Goal: Task Accomplishment & Management: Use online tool/utility

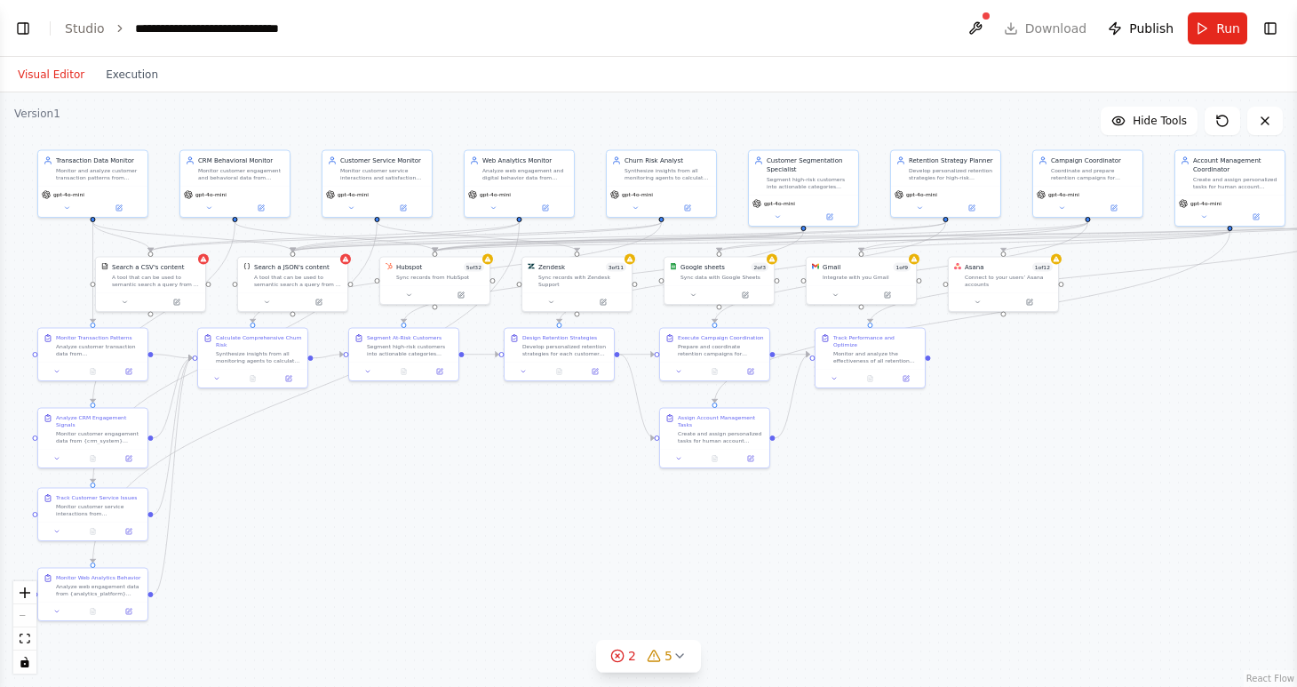
scroll to position [5987, 0]
click at [981, 26] on button at bounding box center [976, 28] width 28 height 32
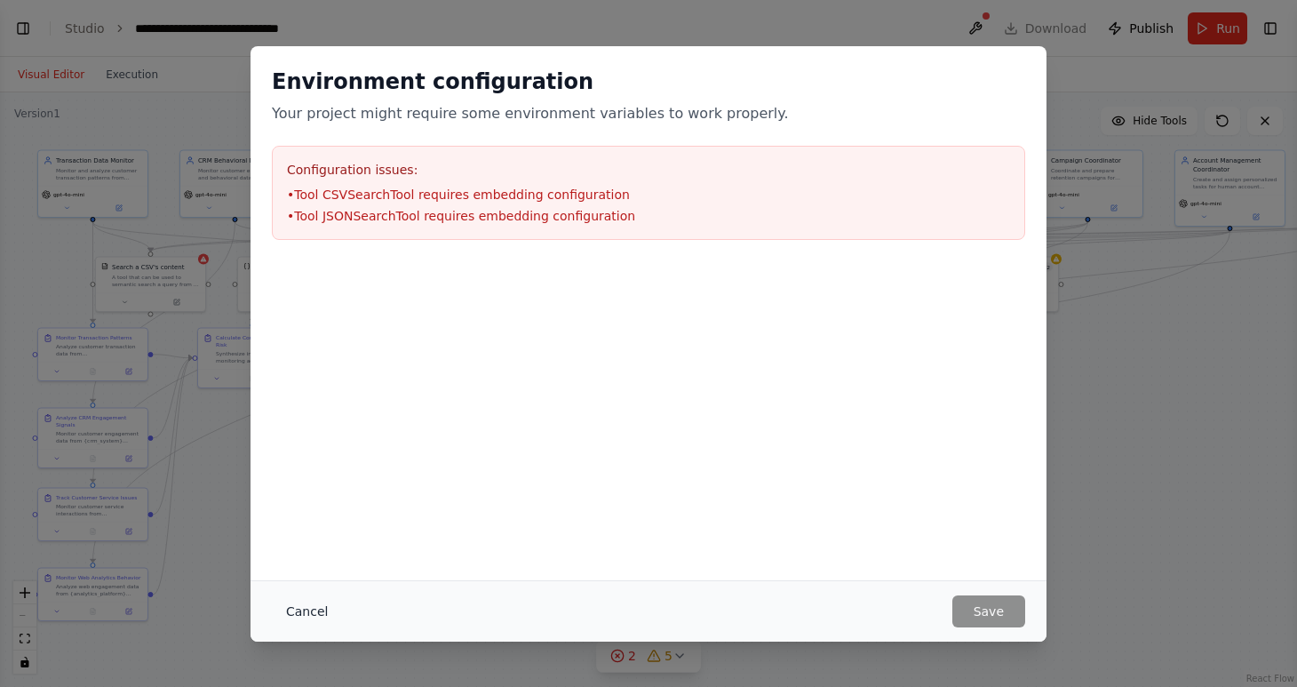
click at [309, 611] on button "Cancel" at bounding box center [307, 611] width 70 height 32
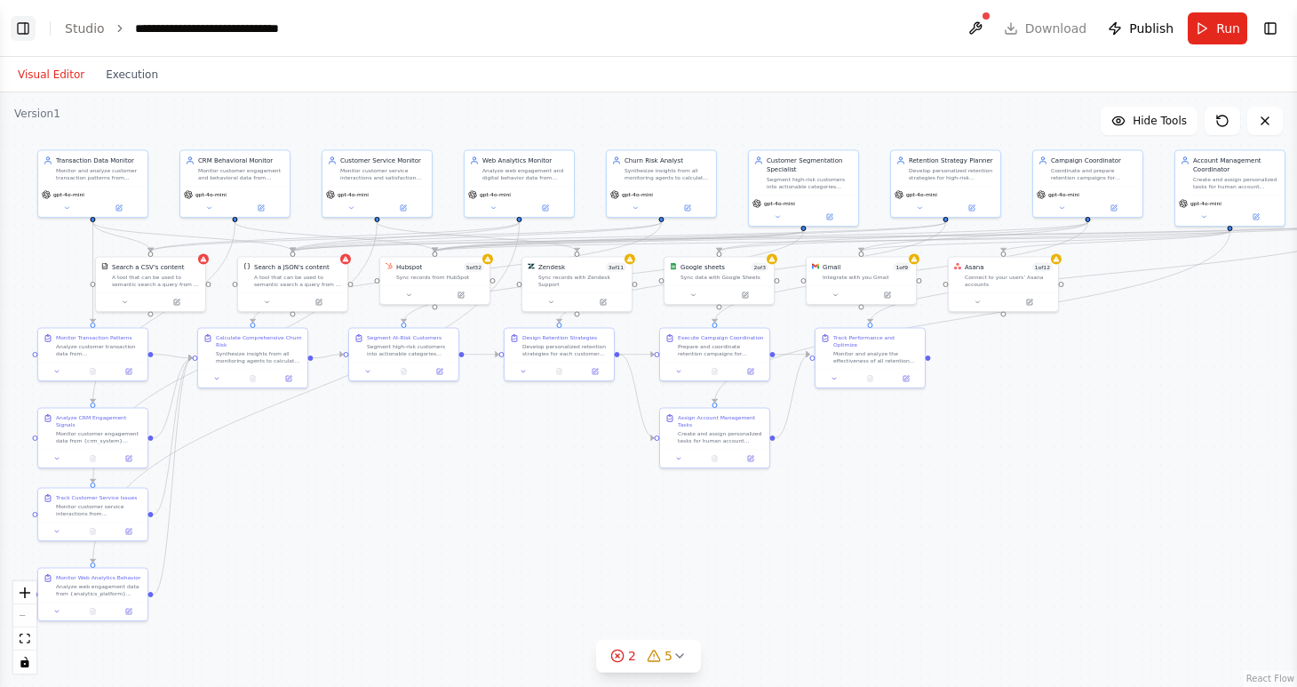
click at [23, 24] on button "Toggle Left Sidebar" at bounding box center [23, 28] width 25 height 25
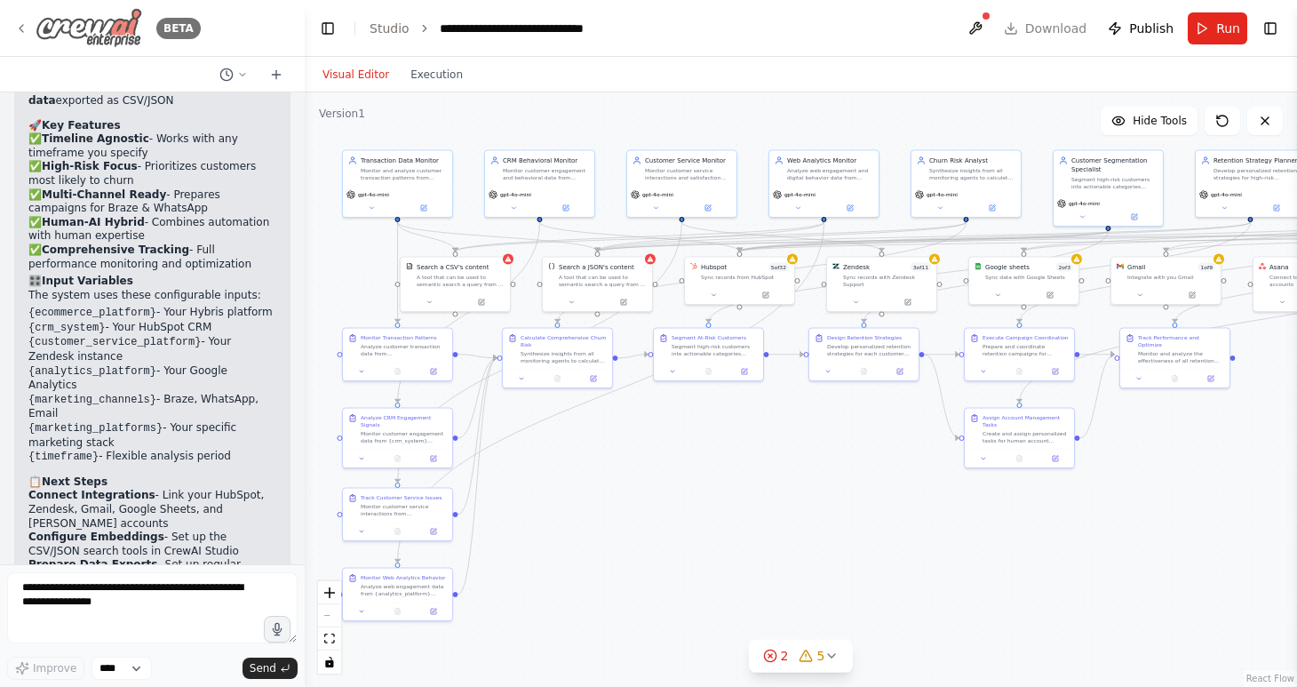
click at [70, 28] on img at bounding box center [89, 28] width 107 height 40
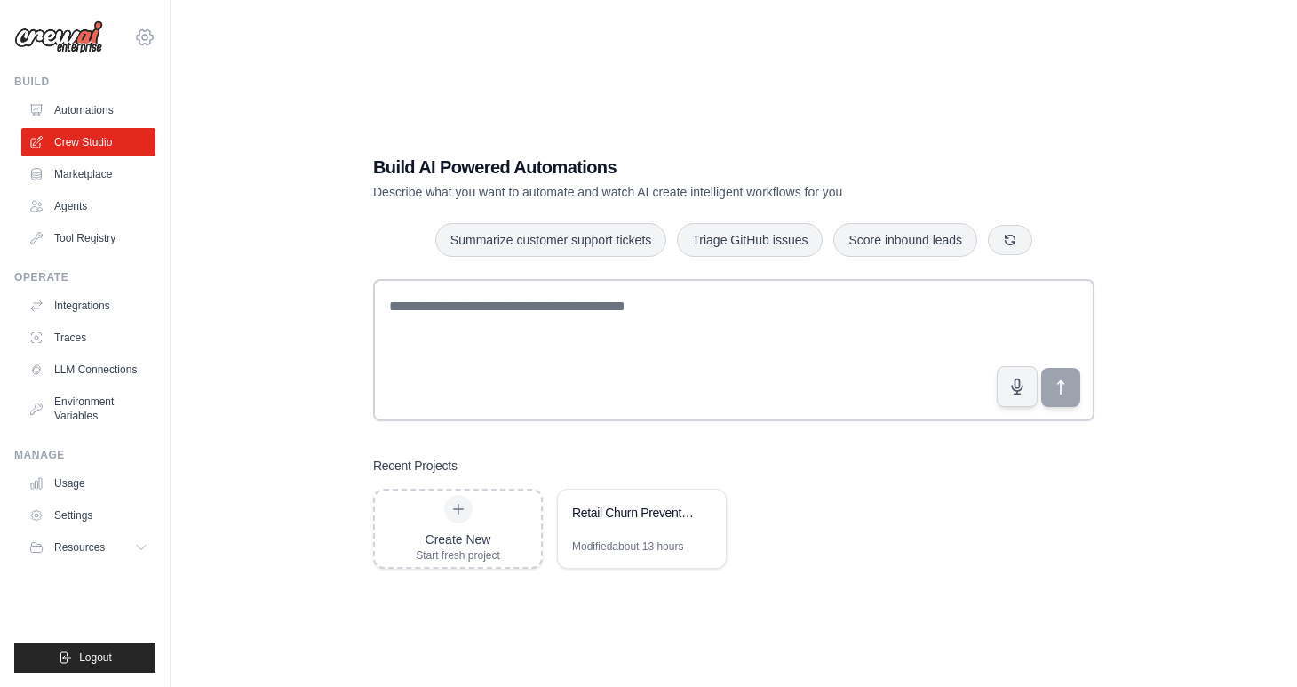
click at [143, 34] on icon at bounding box center [144, 37] width 21 height 21
click at [295, 213] on div "Build AI Powered Automations Describe what you want to automate and watch AI cr…" at bounding box center [734, 361] width 1070 height 687
click at [132, 543] on button "Resources" at bounding box center [90, 547] width 134 height 28
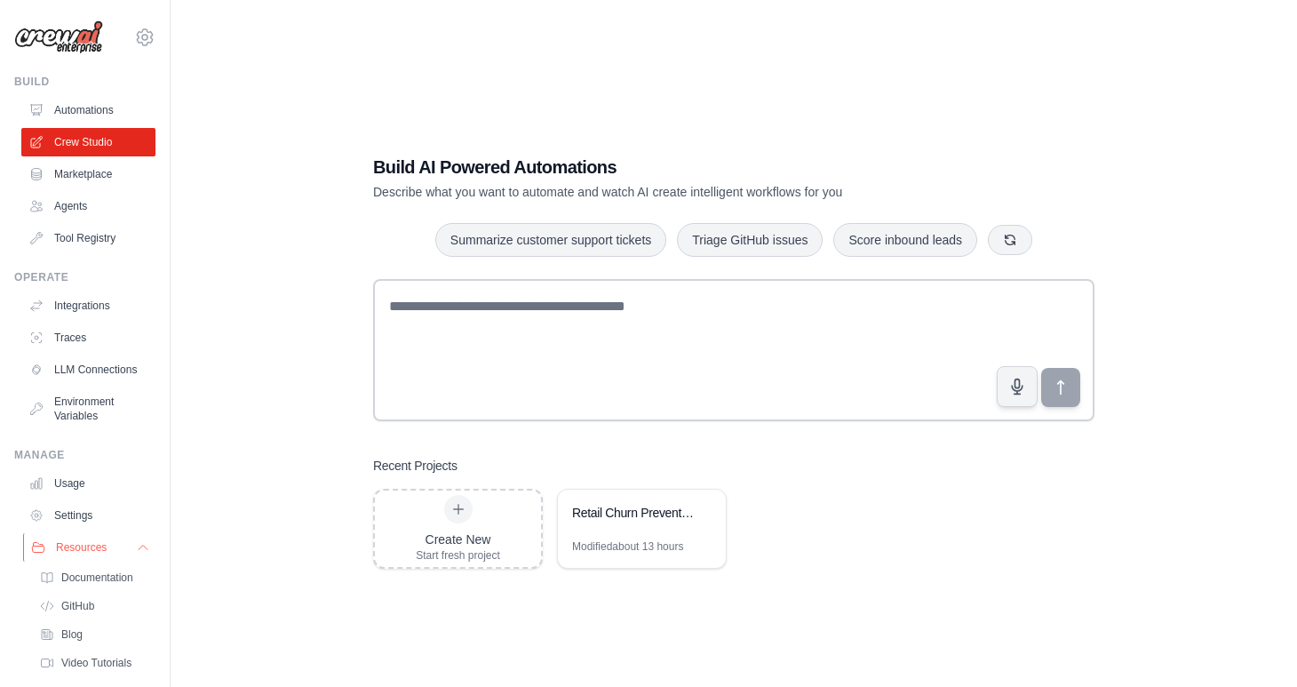
click at [132, 543] on button "Resources" at bounding box center [90, 547] width 134 height 28
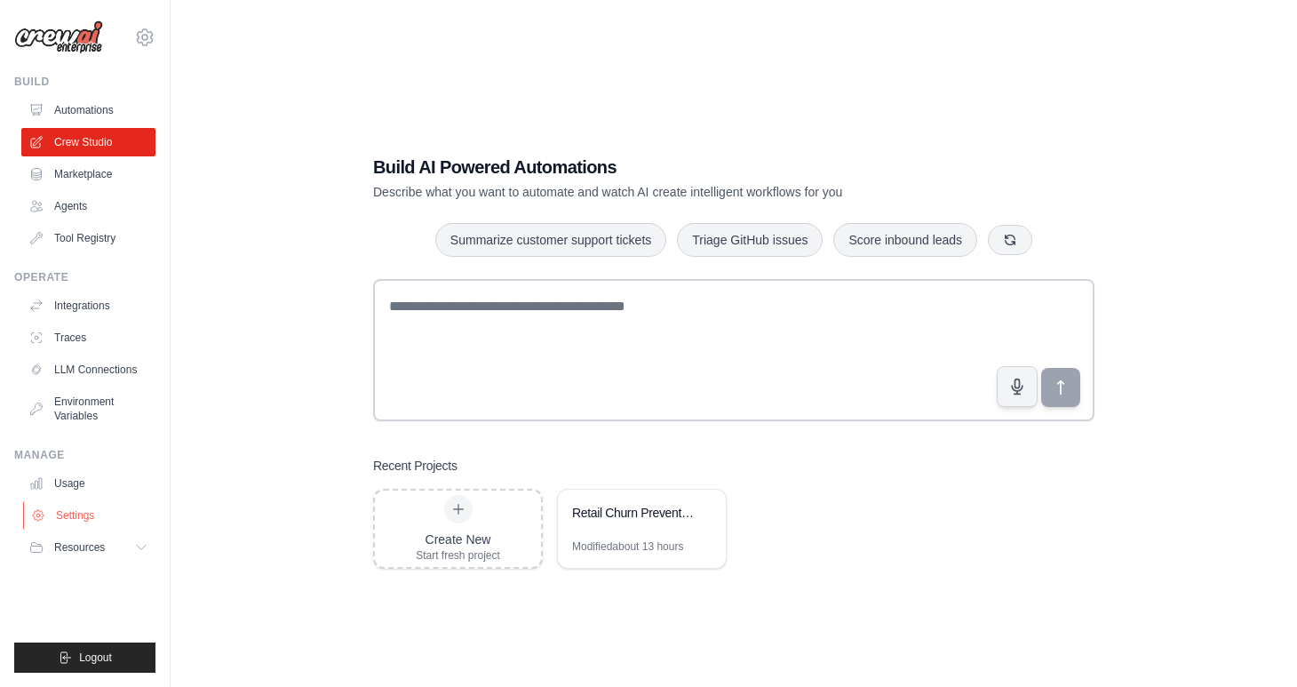
click at [118, 518] on link "Settings" at bounding box center [90, 515] width 134 height 28
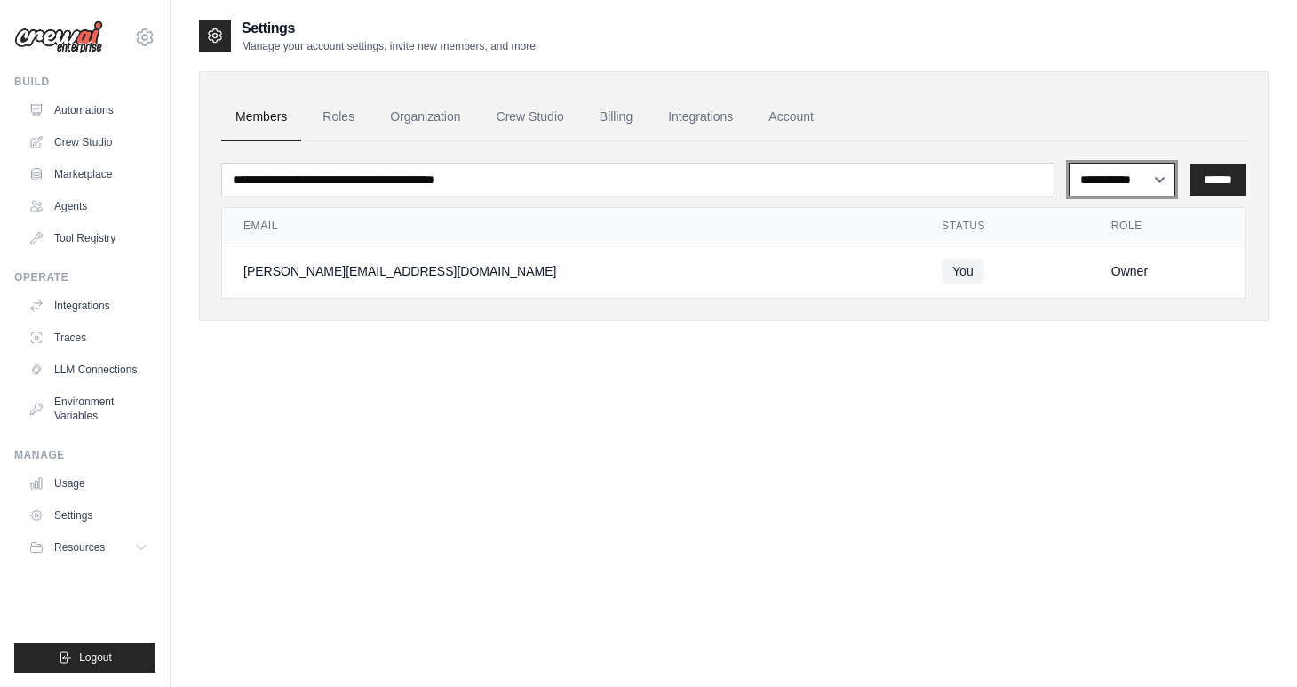
click at [1117, 180] on select "**********" at bounding box center [1123, 180] width 108 height 34
select select "******"
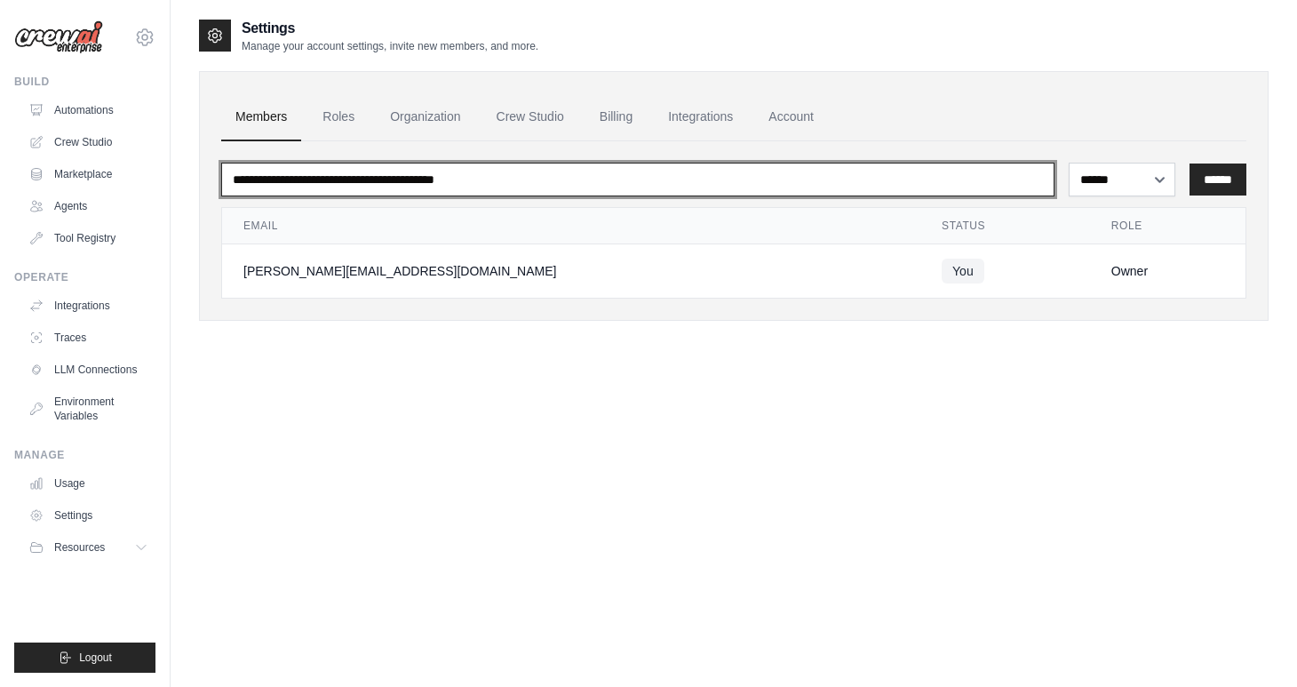
click at [886, 187] on input "email" at bounding box center [638, 180] width 834 height 34
paste input "**********"
type input "**********"
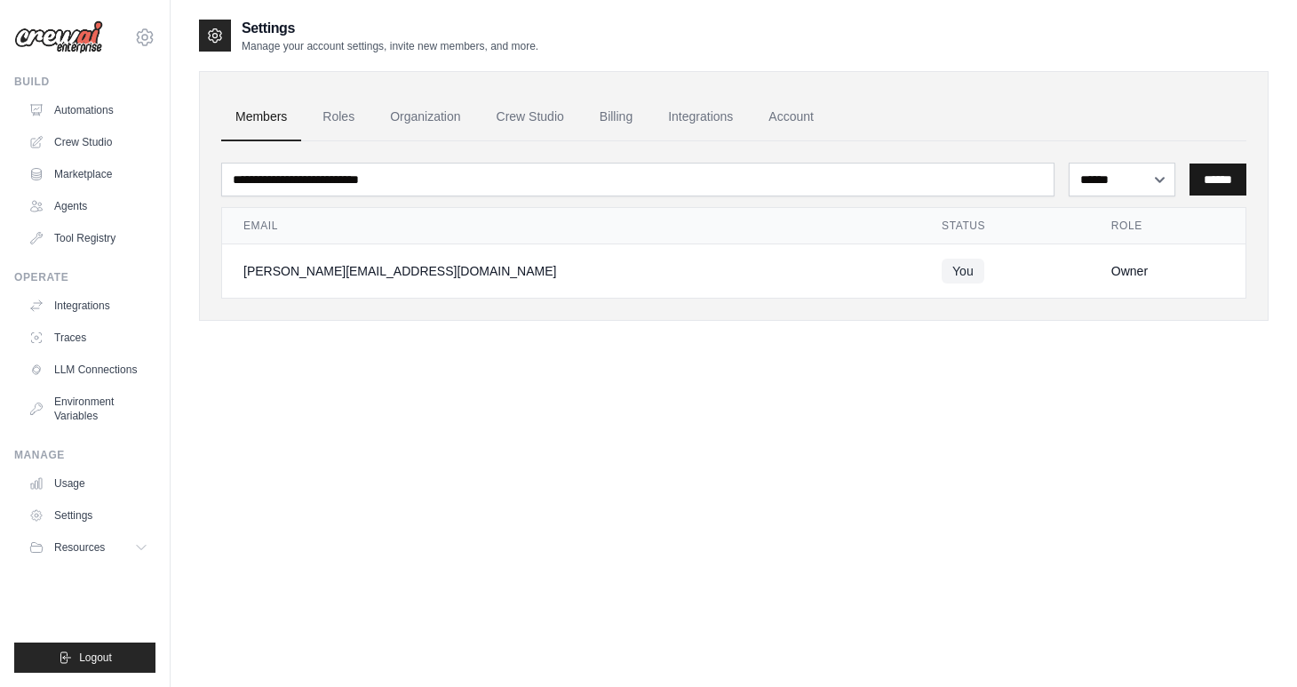
click at [1211, 173] on input "******" at bounding box center [1218, 180] width 57 height 32
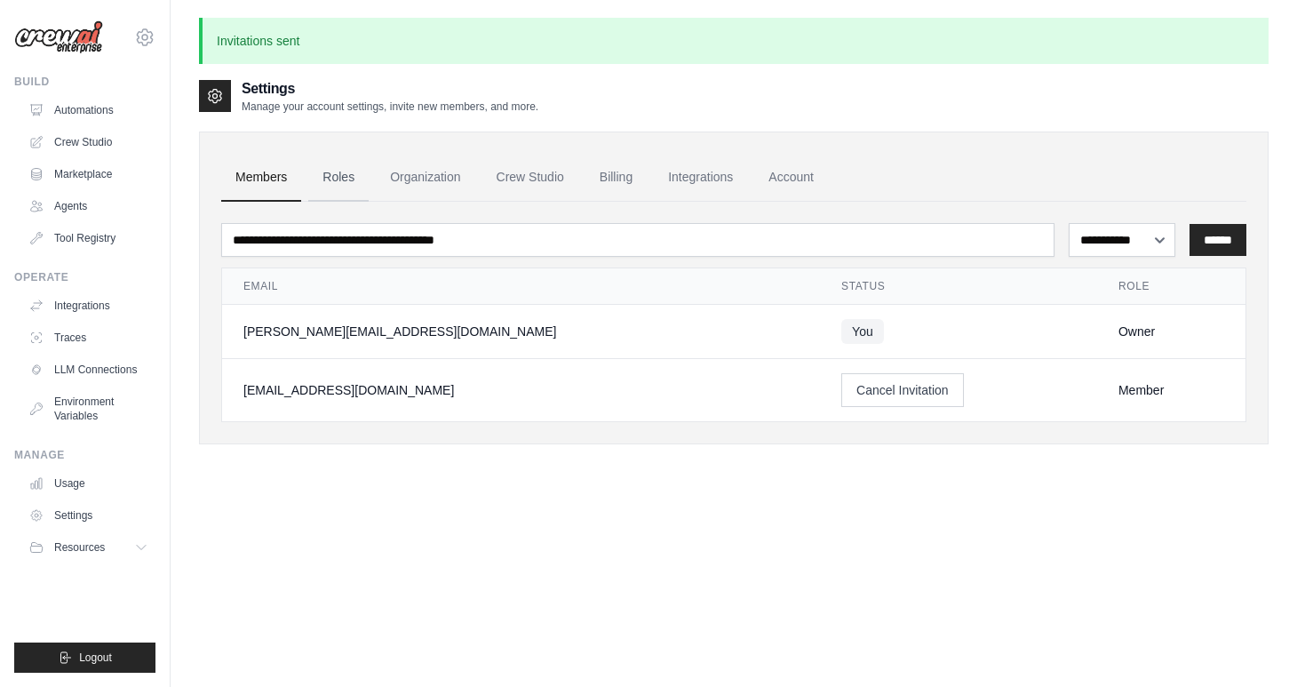
click at [345, 184] on link "Roles" at bounding box center [338, 178] width 60 height 48
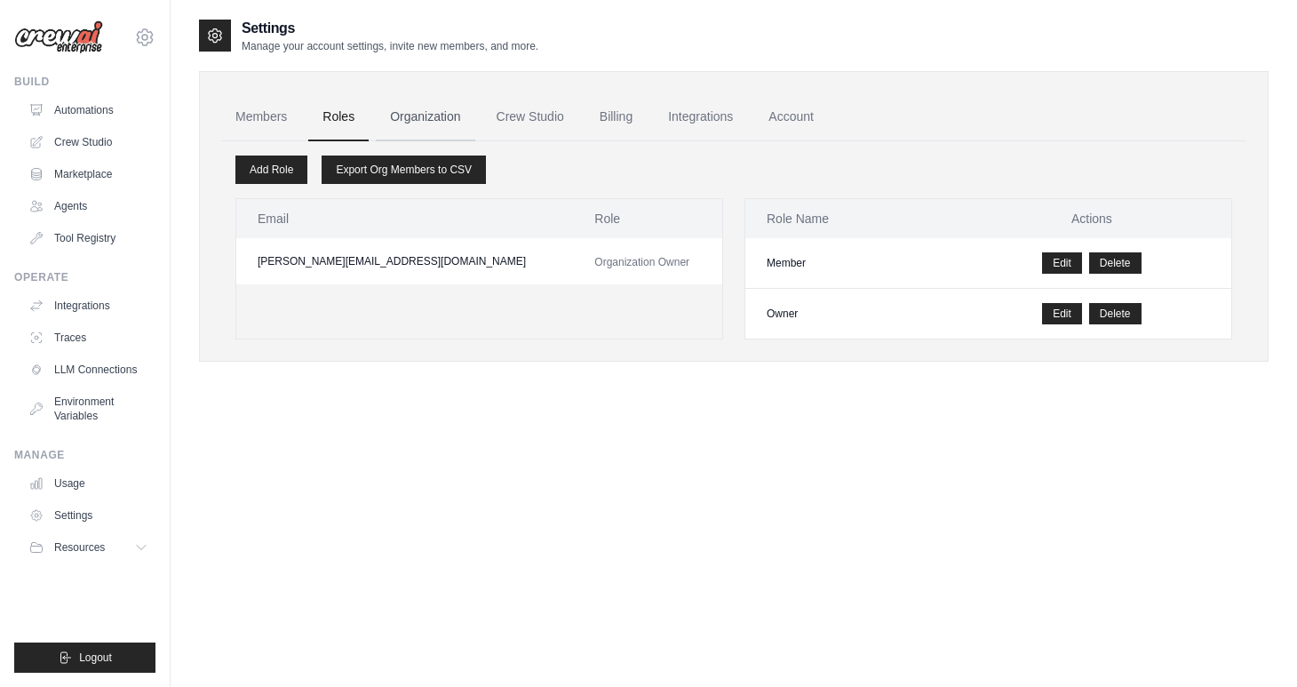
click at [423, 120] on link "Organization" at bounding box center [425, 117] width 99 height 48
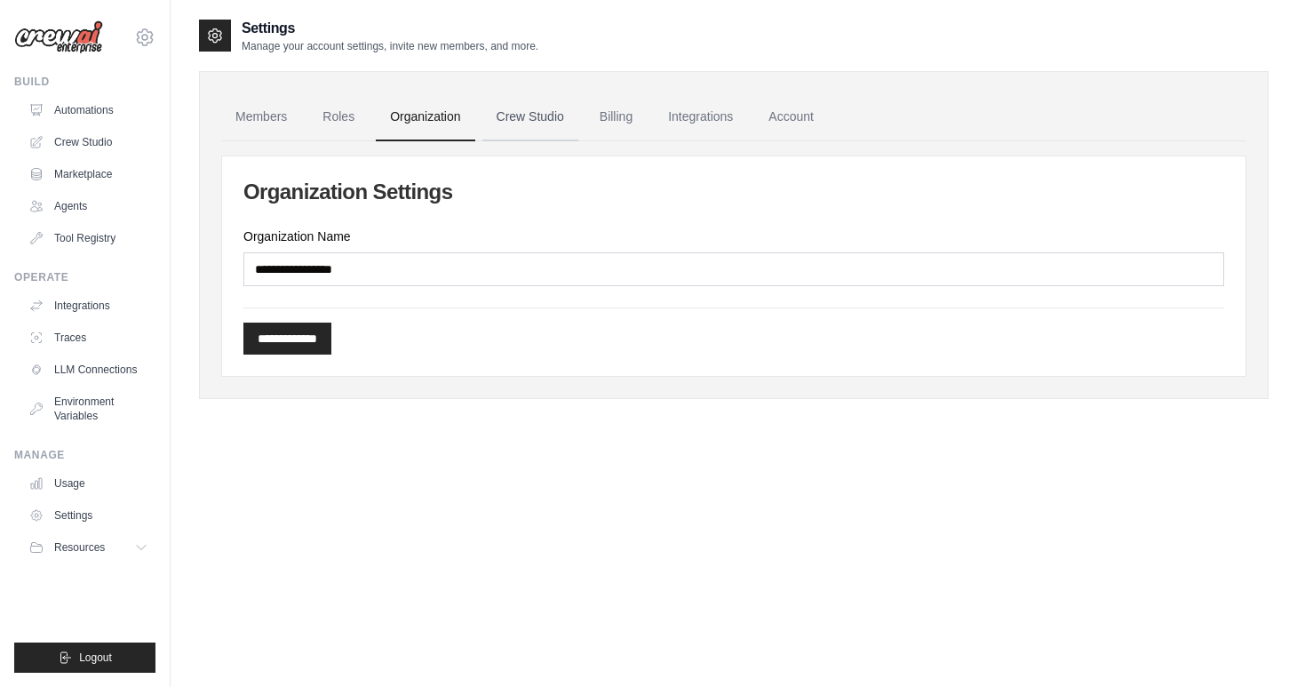
click at [529, 119] on link "Crew Studio" at bounding box center [531, 117] width 96 height 48
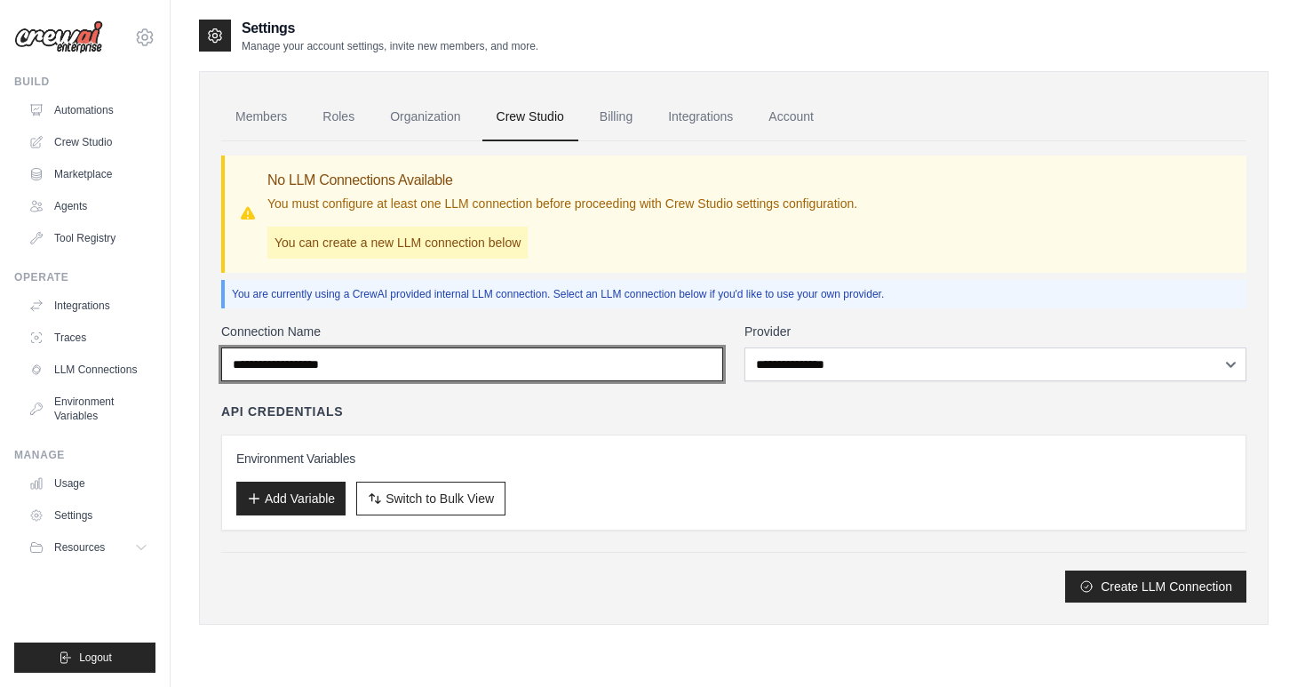
click at [470, 366] on input "Connection Name" at bounding box center [472, 364] width 502 height 34
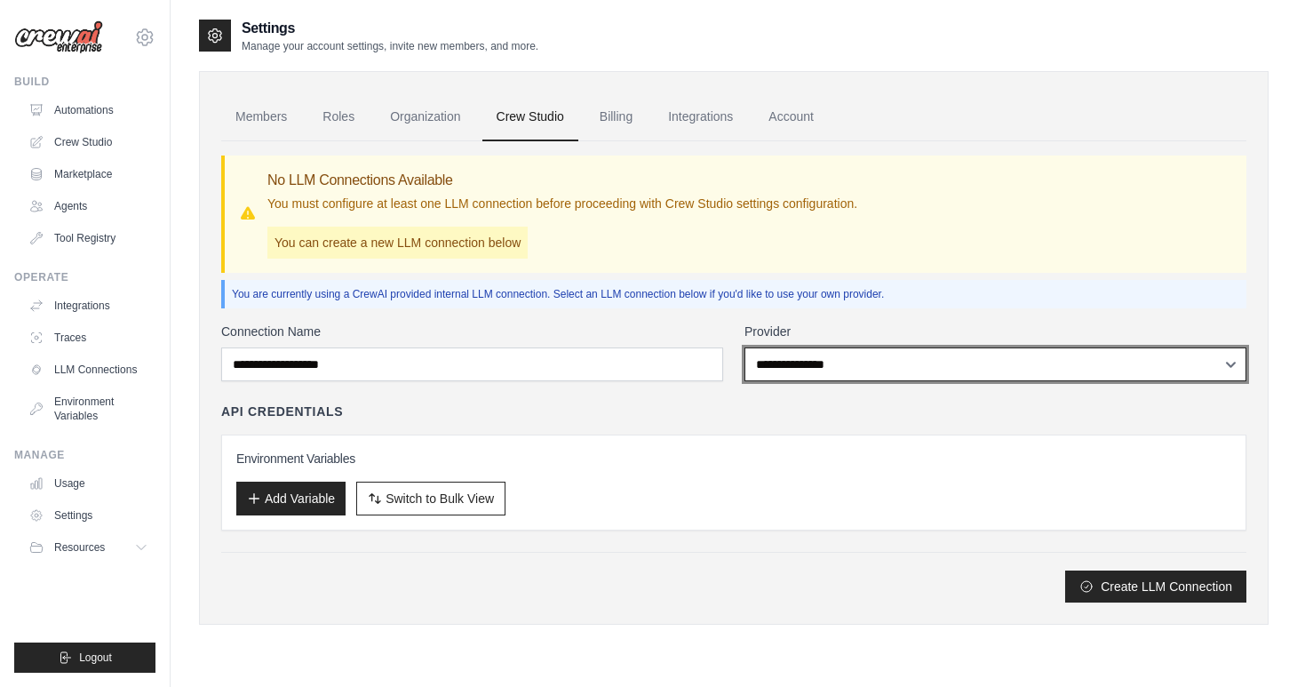
click at [771, 356] on select "**********" at bounding box center [996, 364] width 502 height 34
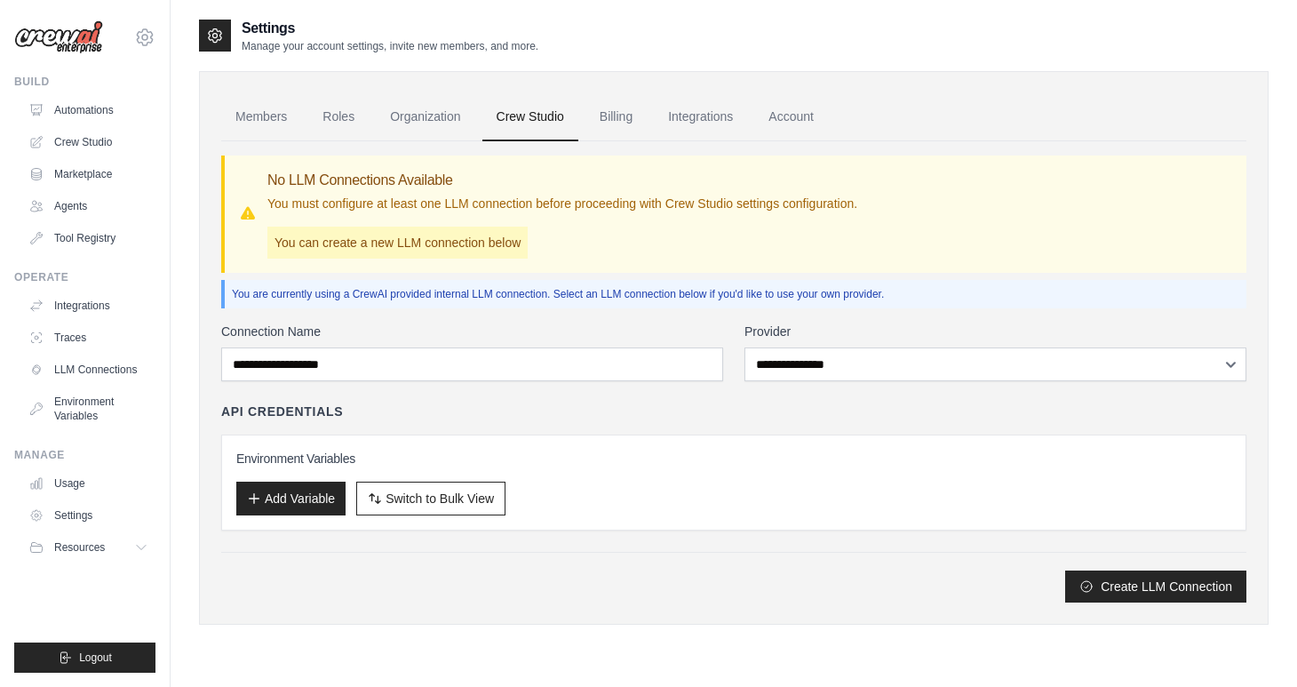
click at [65, 37] on img at bounding box center [58, 37] width 89 height 34
click at [60, 245] on link "Tool Registry" at bounding box center [90, 238] width 134 height 28
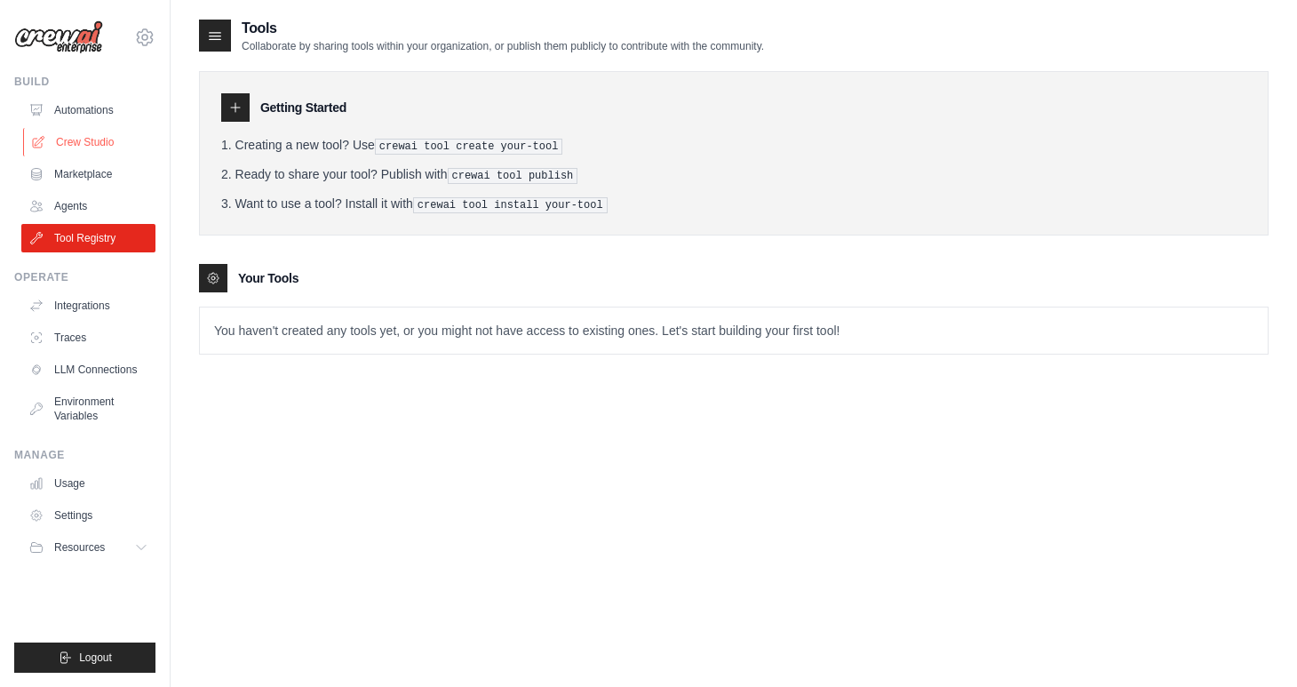
click at [116, 153] on link "Crew Studio" at bounding box center [90, 142] width 134 height 28
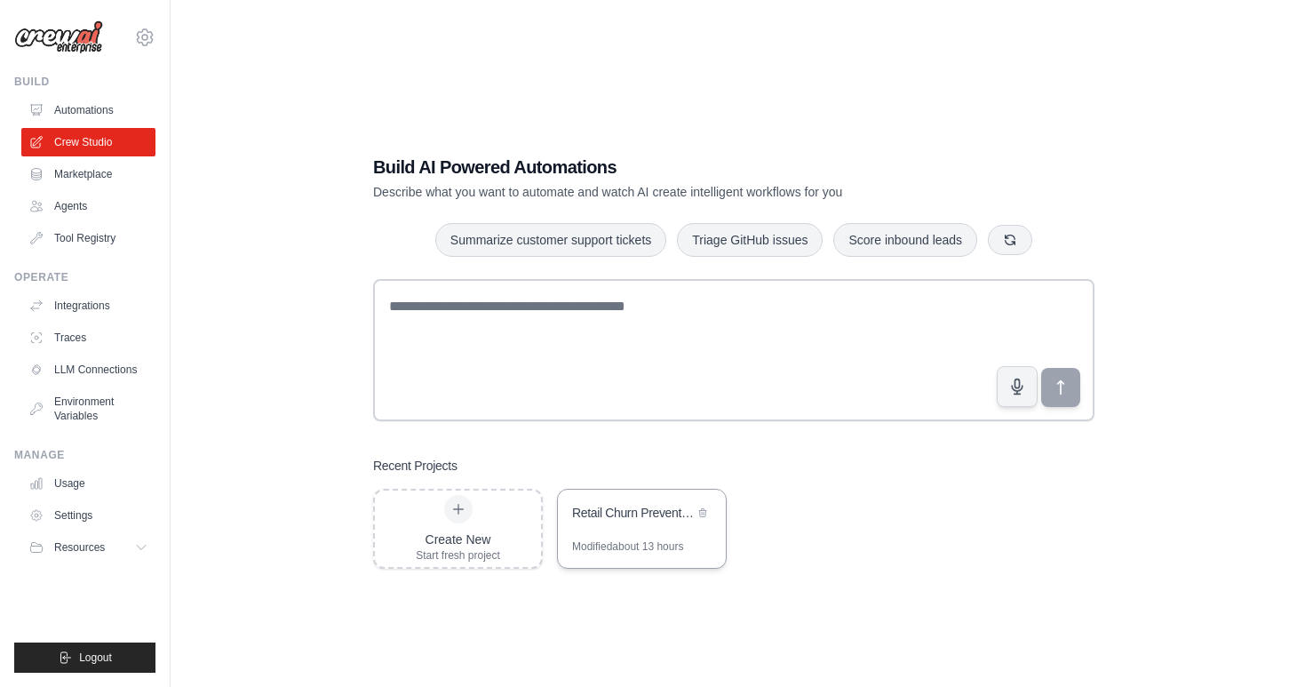
click at [607, 523] on div "Retail Churn Prevention Co-Pilot" at bounding box center [633, 514] width 122 height 21
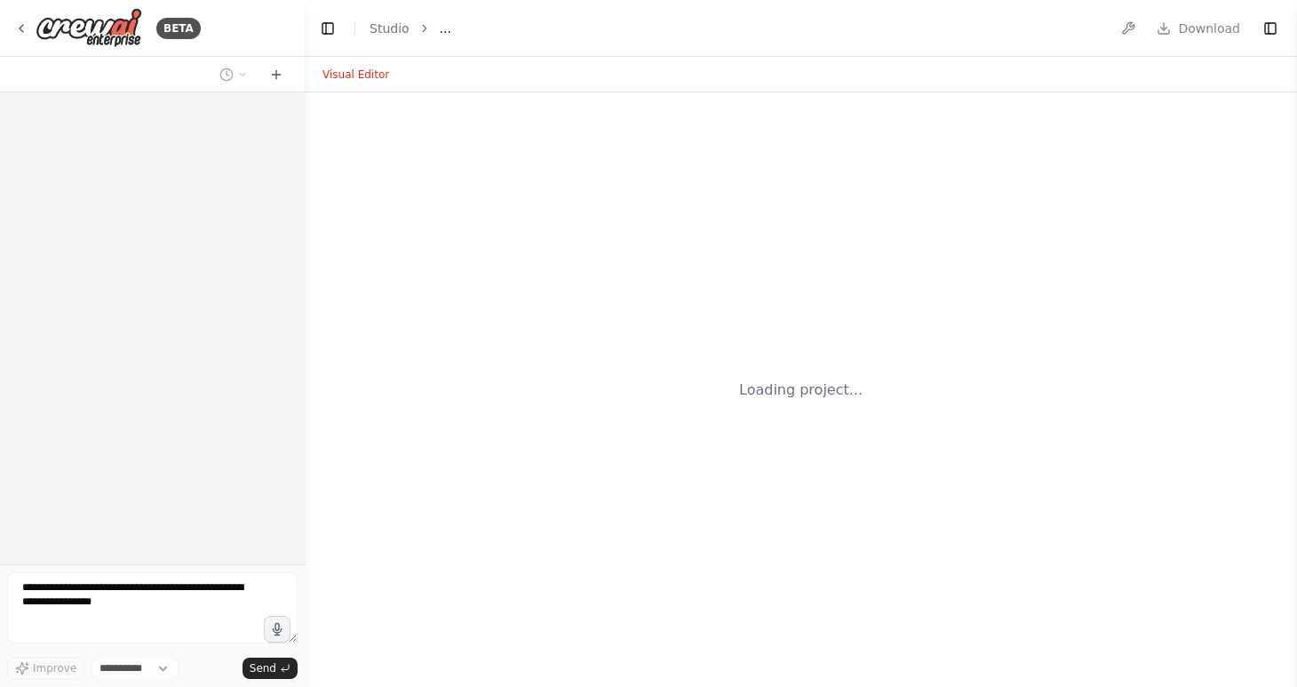
select select "****"
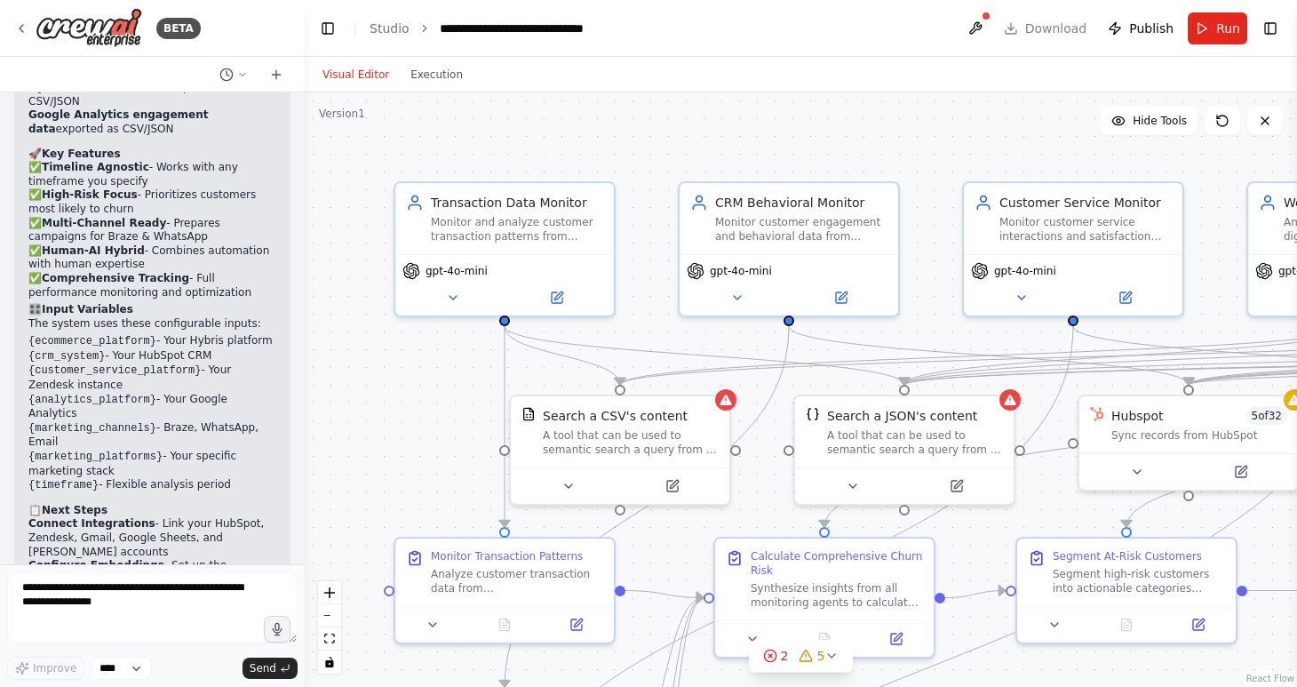
scroll to position [5987, 0]
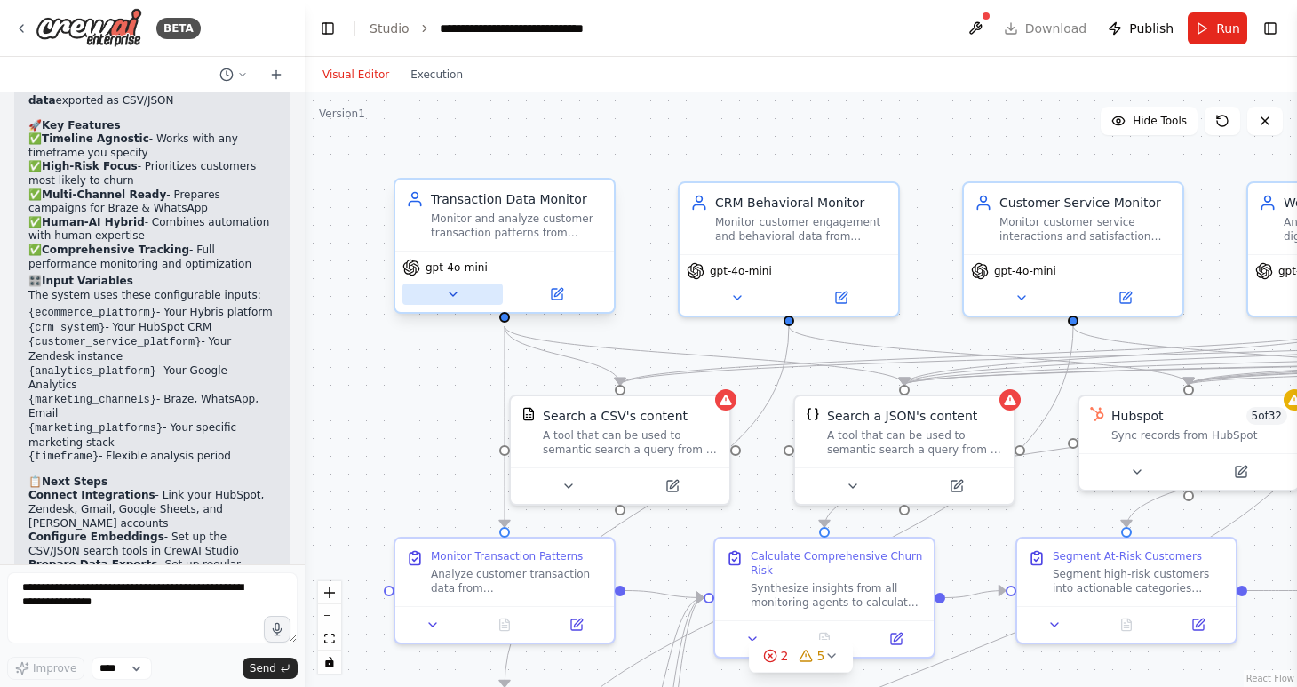
click at [451, 299] on icon at bounding box center [453, 294] width 14 height 14
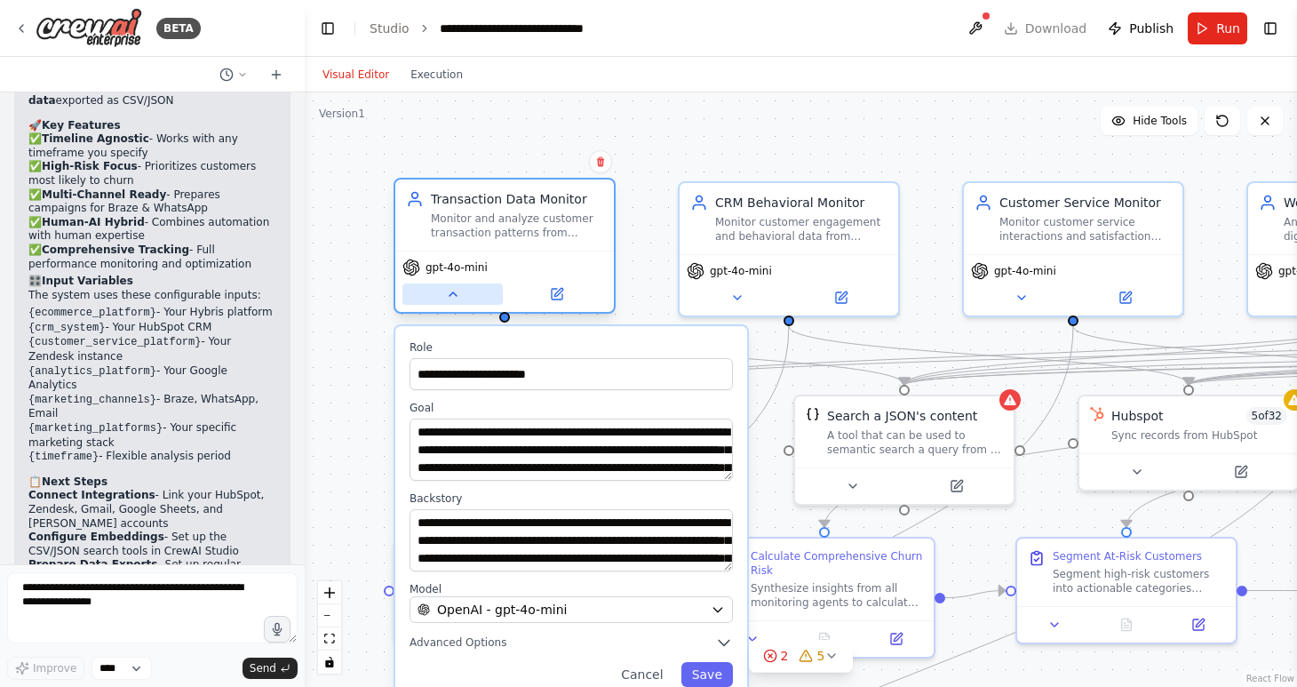
click at [451, 299] on icon at bounding box center [453, 294] width 14 height 14
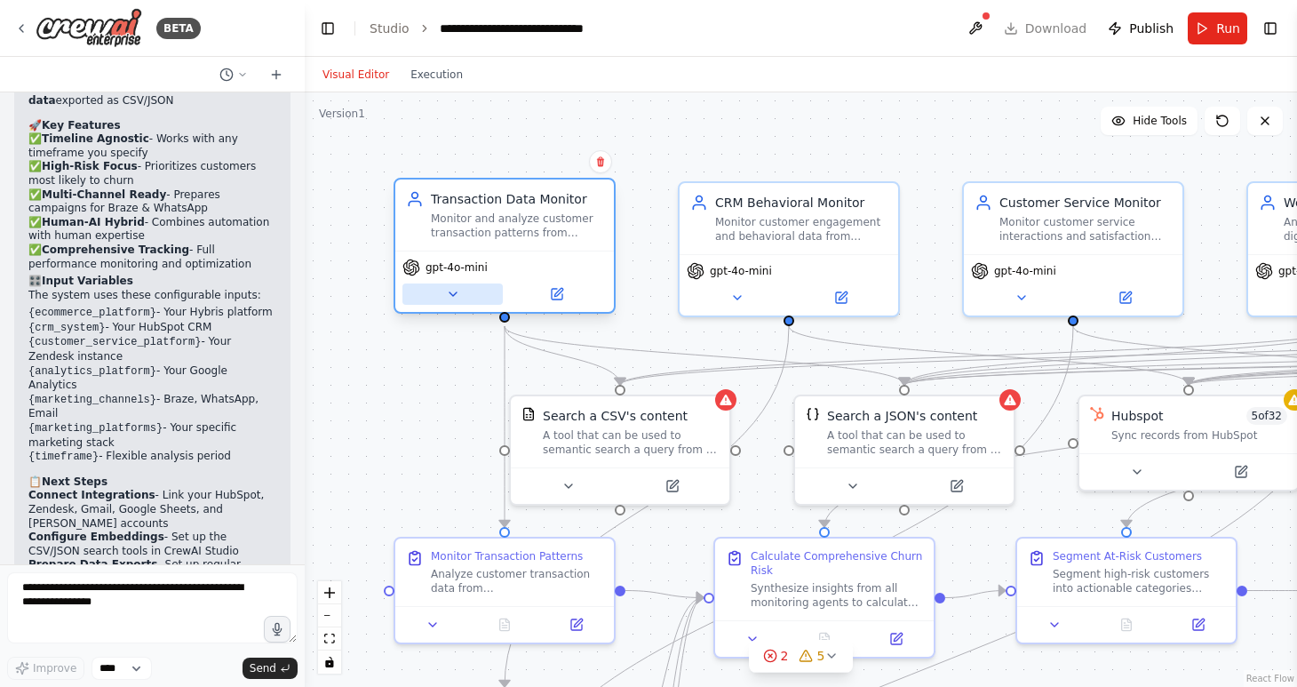
click at [451, 299] on icon at bounding box center [453, 294] width 14 height 14
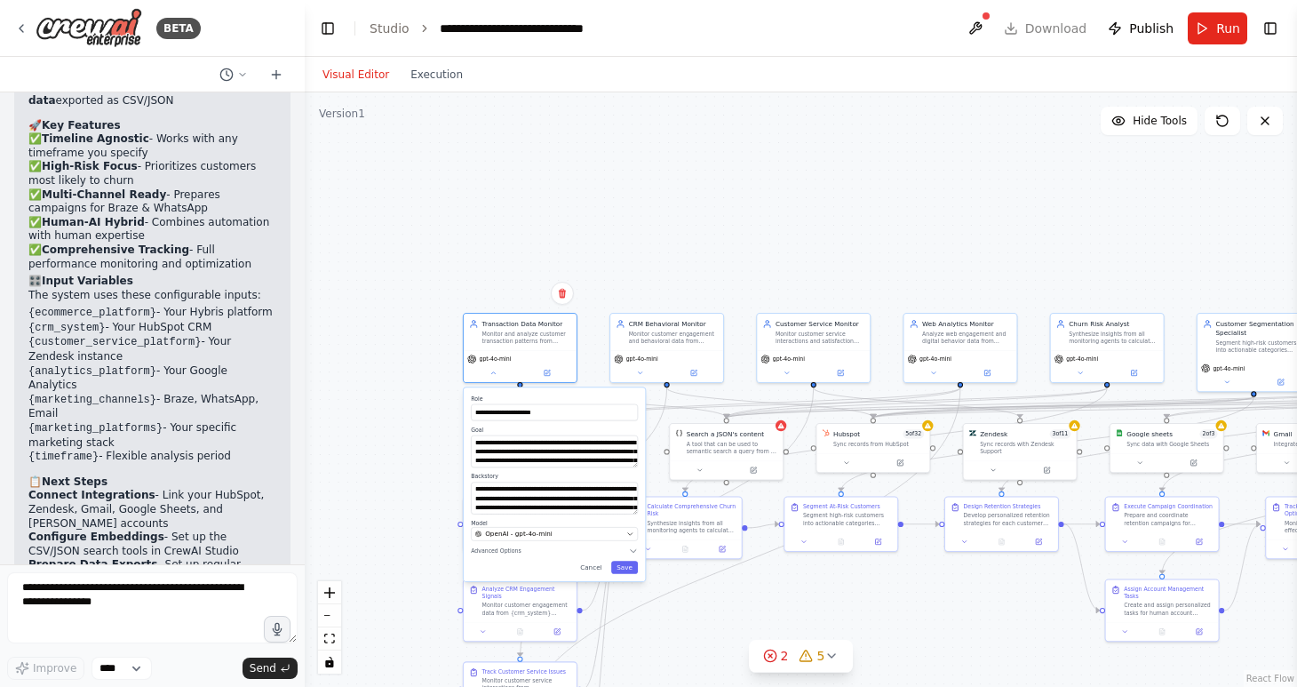
click at [403, 451] on div "**********" at bounding box center [801, 389] width 993 height 594
click at [592, 567] on button "Cancel" at bounding box center [591, 567] width 33 height 12
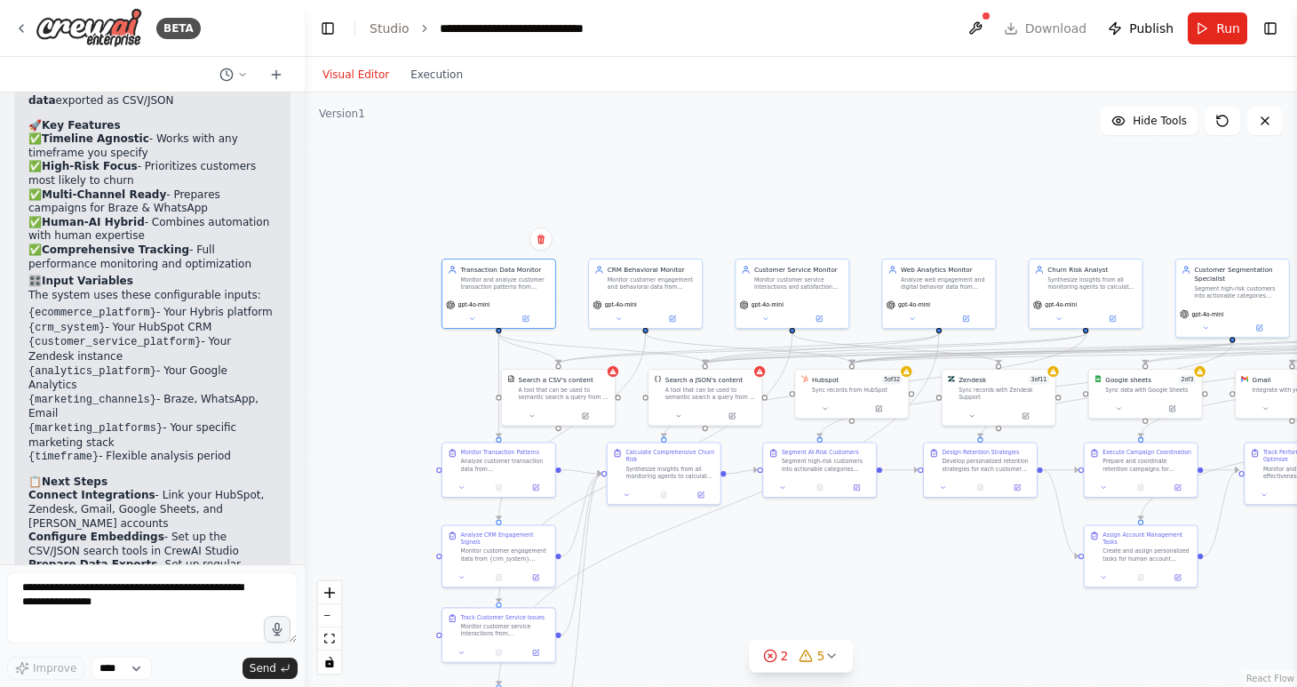
drag, startPoint x: 403, startPoint y: 403, endPoint x: 382, endPoint y: 348, distance: 58.3
click at [382, 348] on div ".deletable-edge-delete-btn { width: 20px; height: 20px; border: 0px solid #ffff…" at bounding box center [801, 389] width 993 height 594
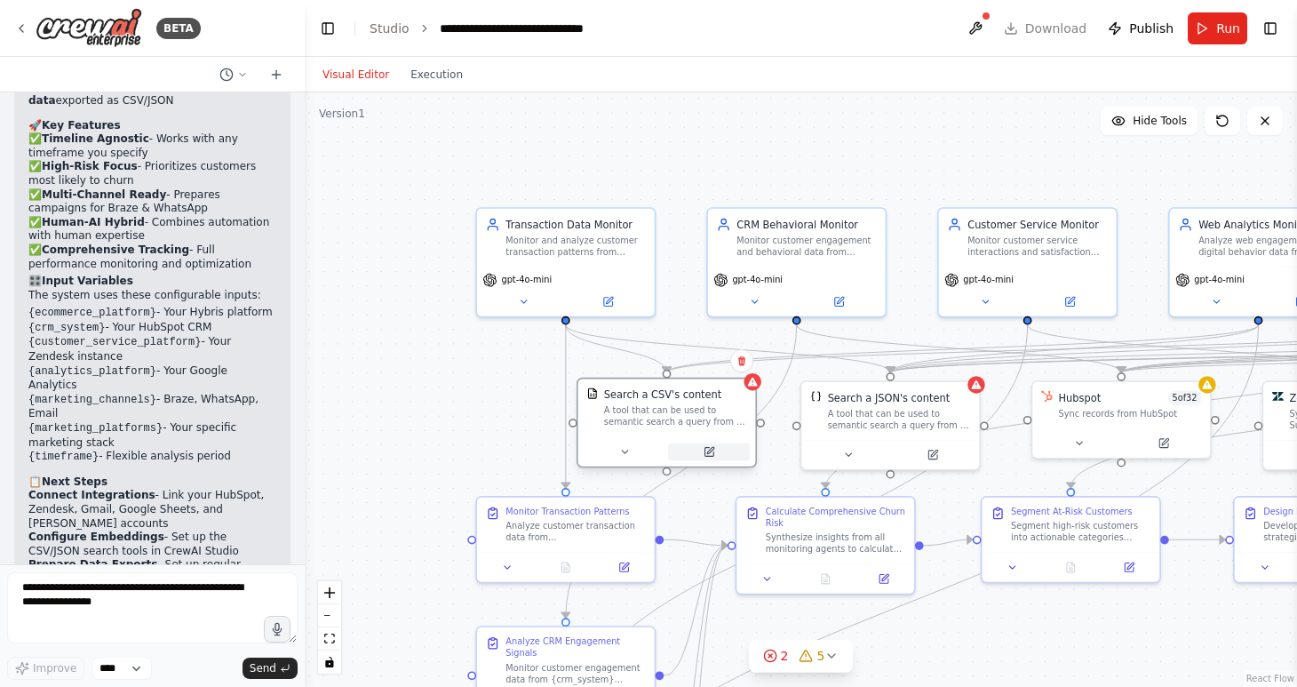
click at [706, 454] on icon at bounding box center [710, 452] width 12 height 12
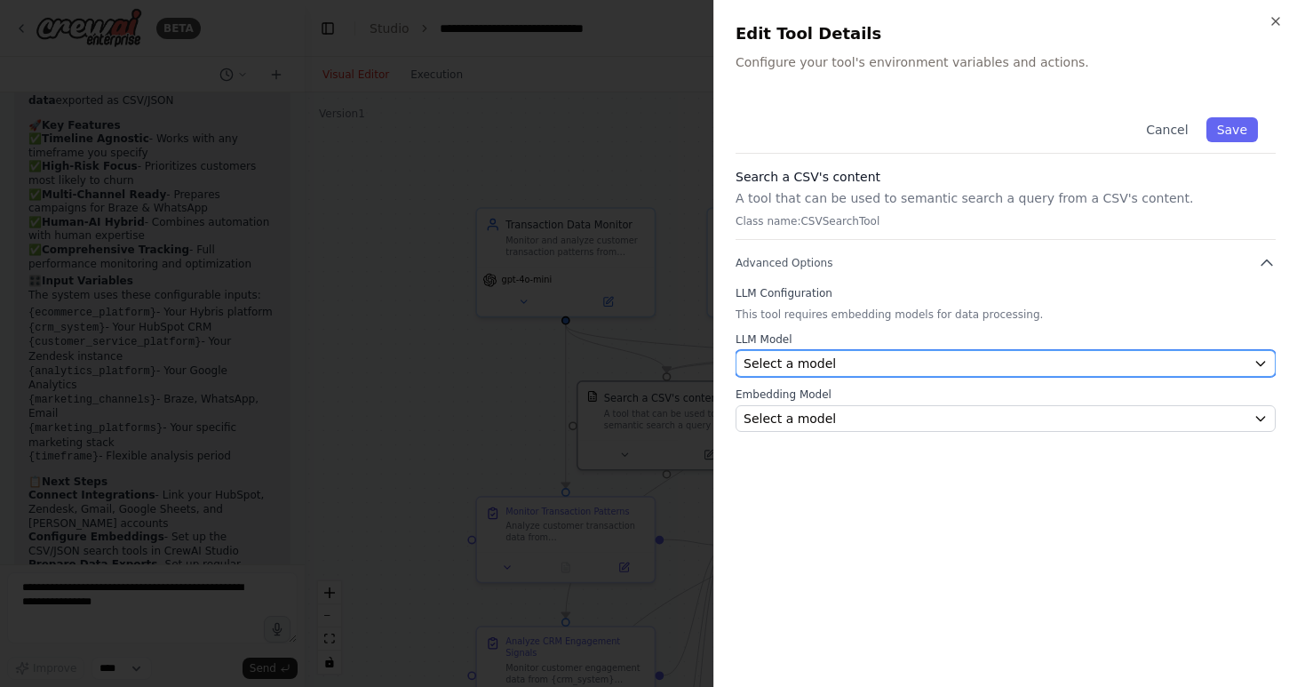
click at [863, 367] on div "Select a model" at bounding box center [995, 364] width 503 height 18
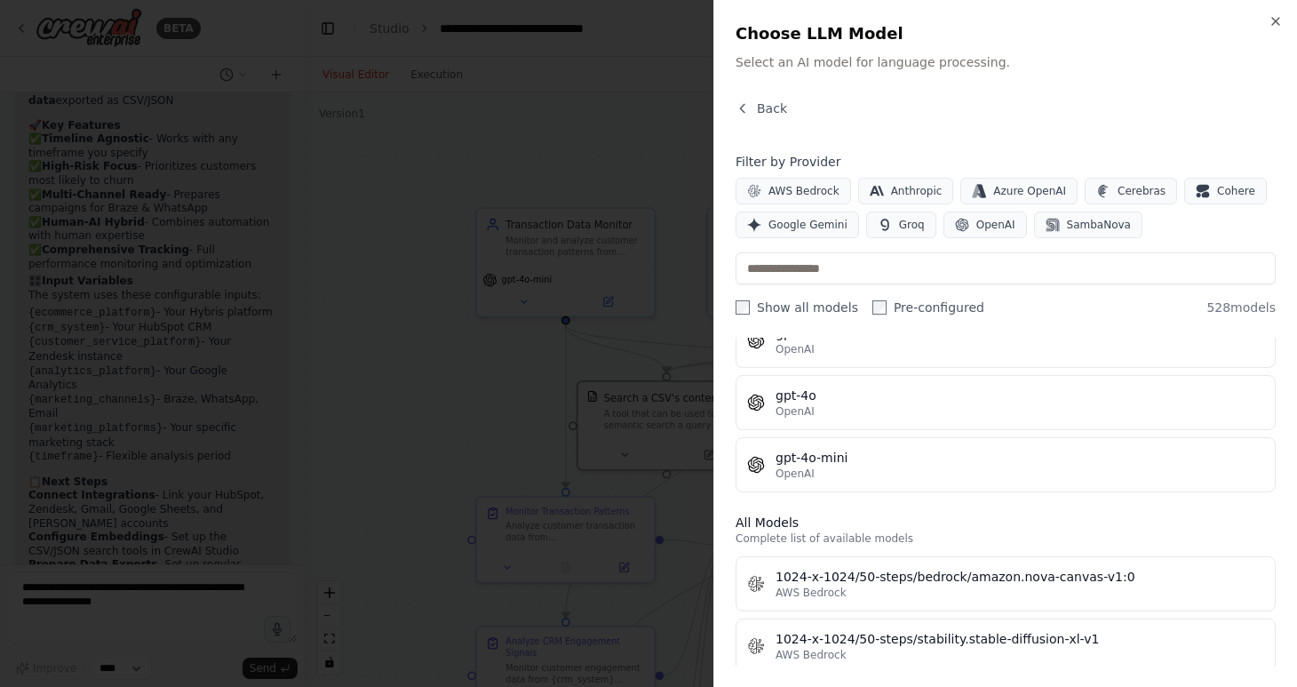
scroll to position [289, 0]
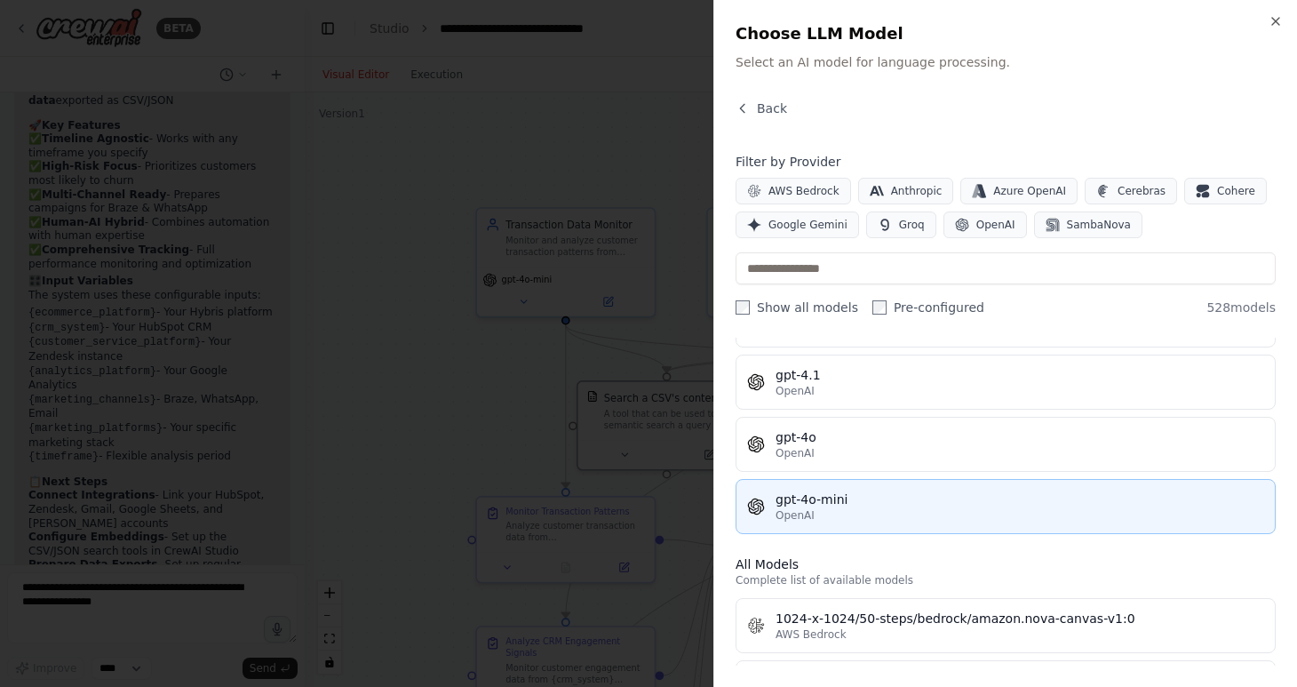
click at [854, 496] on div "gpt-4o-mini" at bounding box center [1020, 500] width 489 height 18
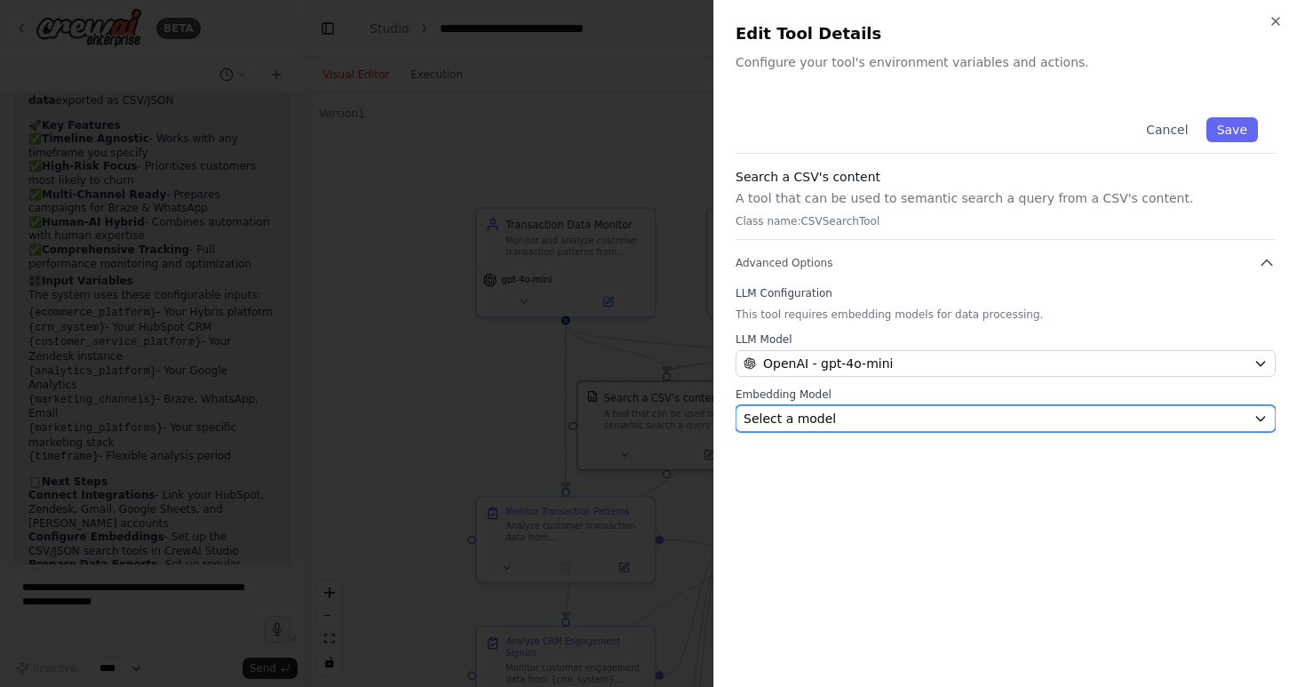
click at [846, 414] on div "Select a model" at bounding box center [995, 419] width 503 height 18
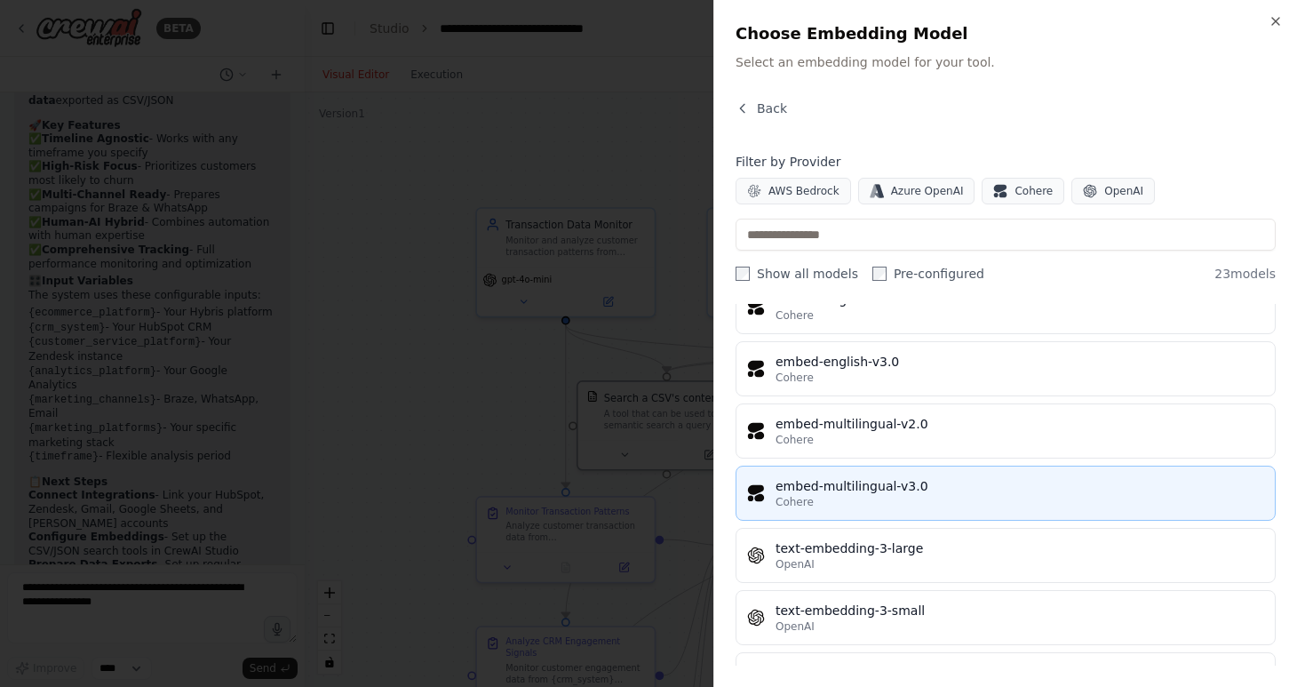
scroll to position [975, 0]
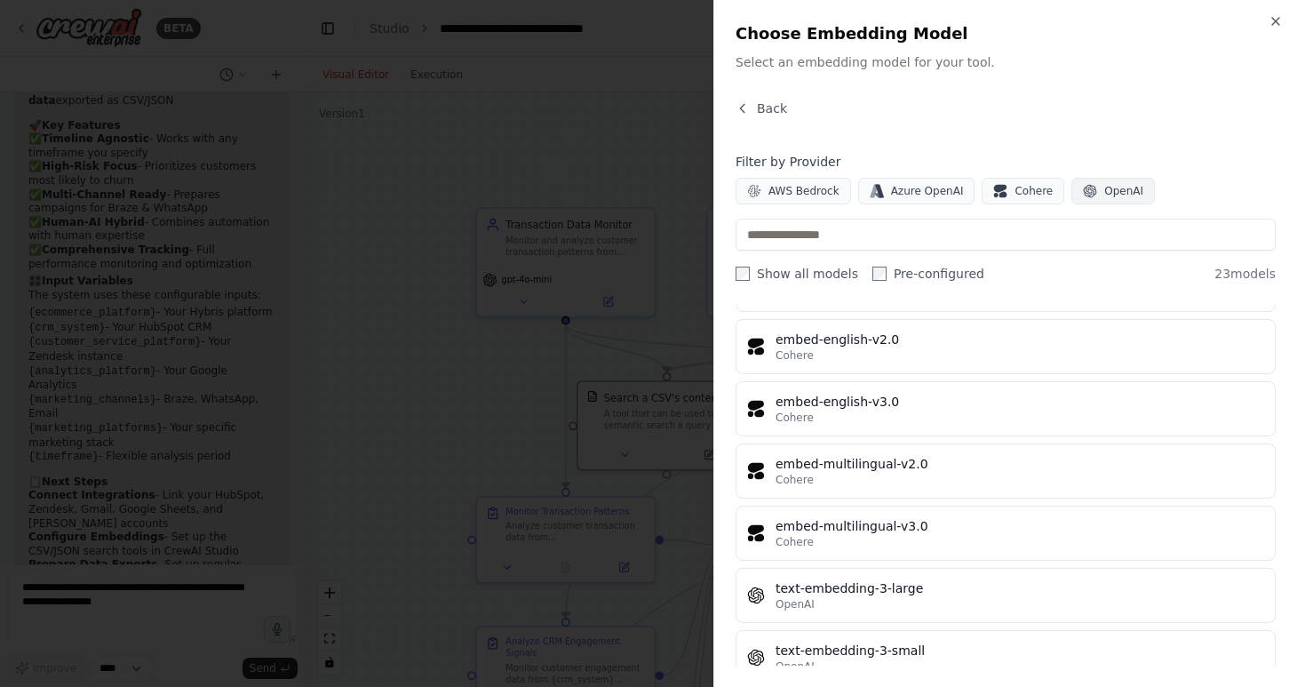
click at [1108, 185] on span "OpenAI" at bounding box center [1124, 191] width 39 height 14
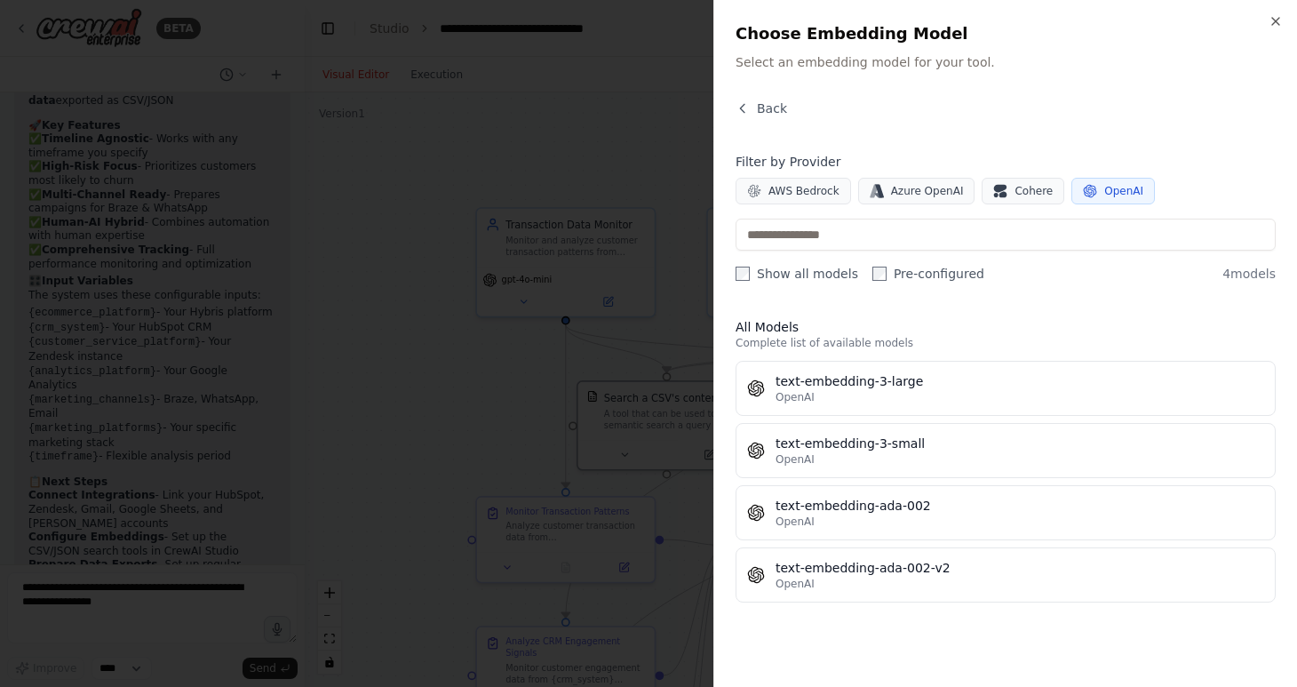
scroll to position [0, 0]
click at [1274, 16] on icon "button" at bounding box center [1276, 21] width 14 height 14
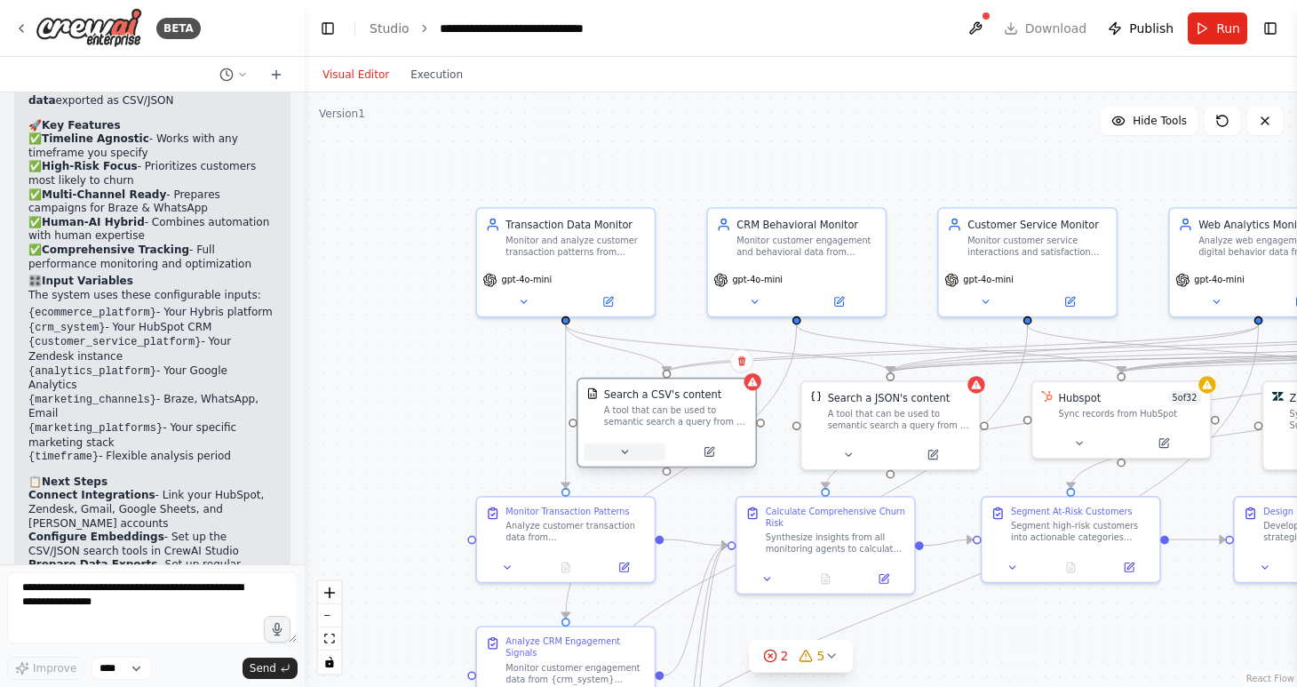
click at [622, 451] on icon at bounding box center [624, 452] width 12 height 12
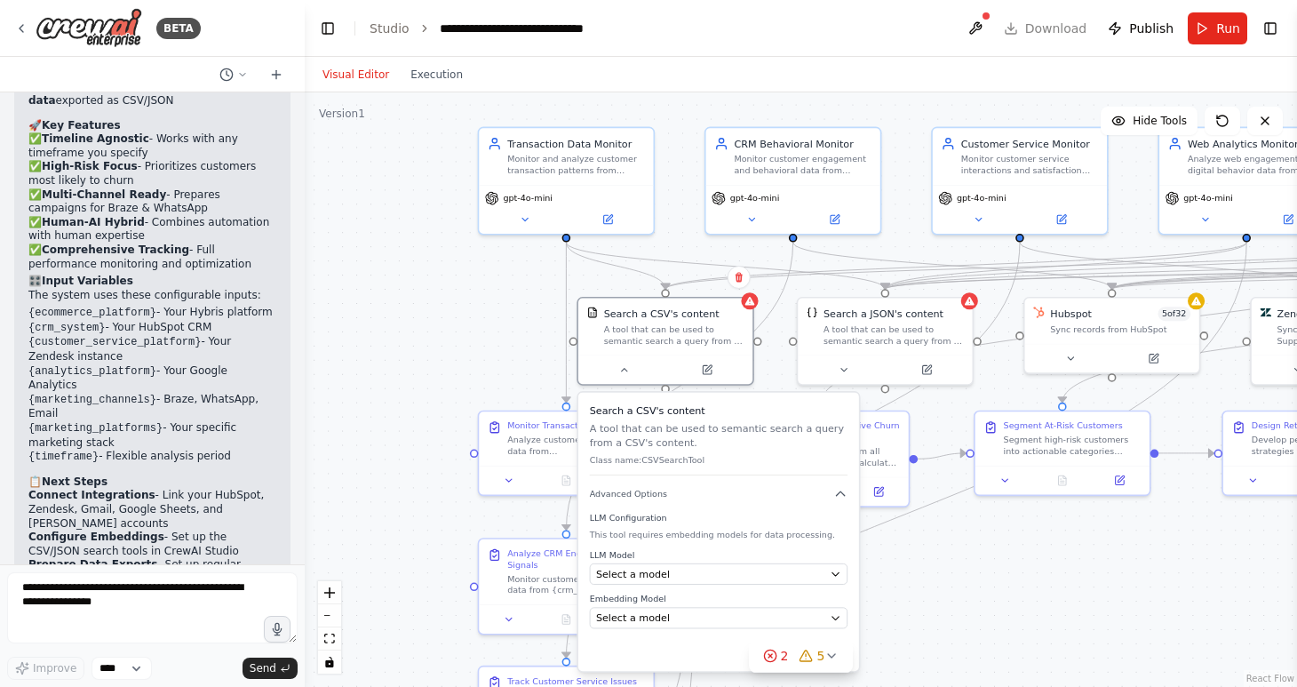
drag, startPoint x: 474, startPoint y: 448, endPoint x: 473, endPoint y: 361, distance: 87.1
click at [473, 361] on div ".deletable-edge-delete-btn { width: 20px; height: 20px; border: 0px solid #ffff…" at bounding box center [801, 389] width 993 height 594
click at [620, 366] on icon at bounding box center [624, 368] width 12 height 12
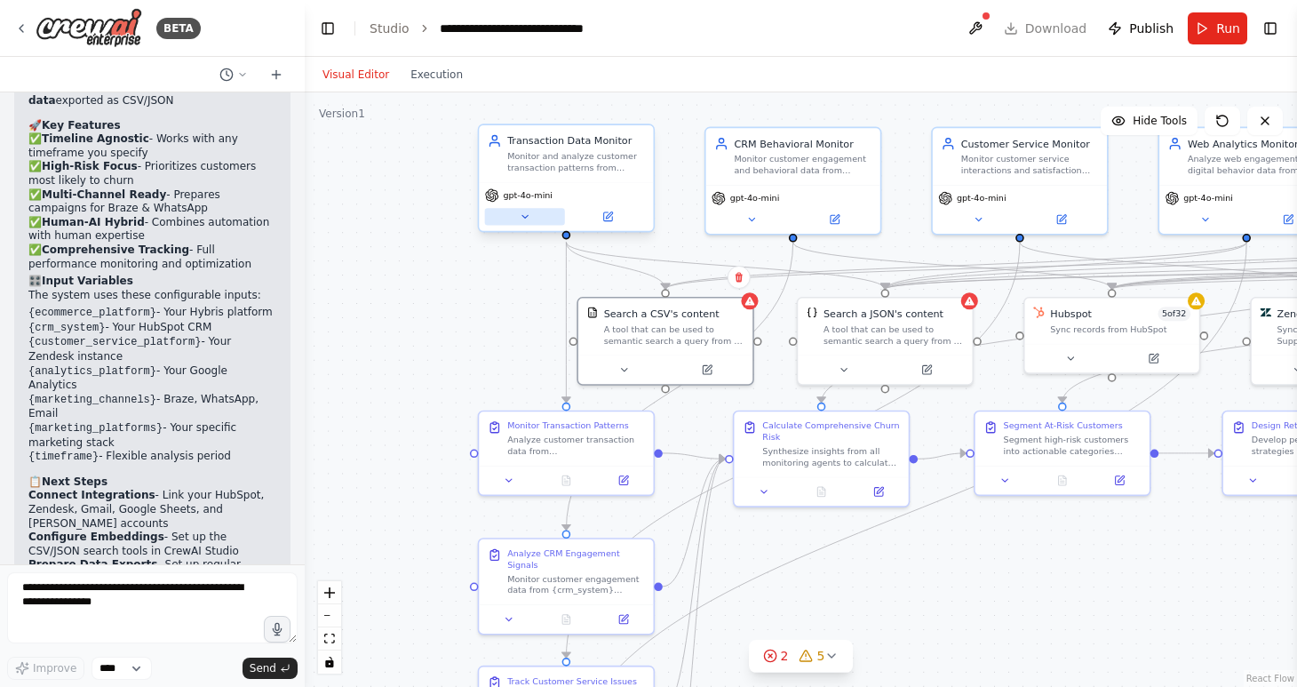
click at [535, 219] on button at bounding box center [525, 216] width 80 height 17
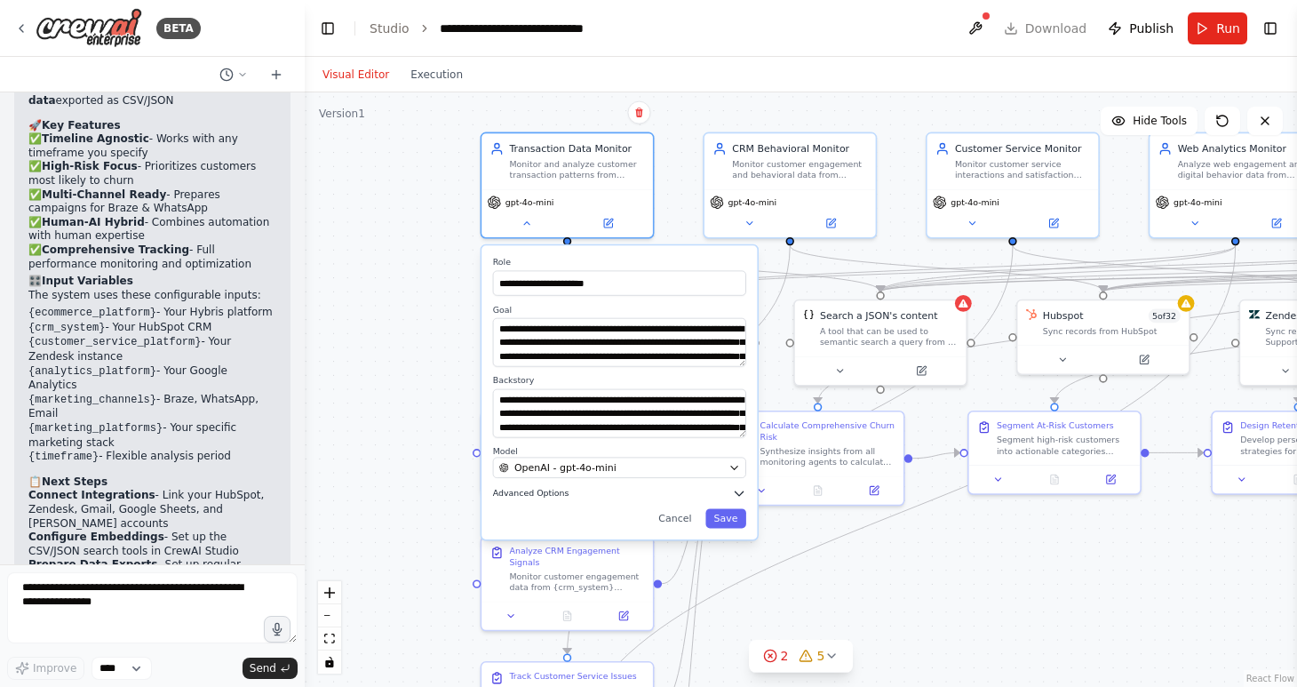
click at [551, 498] on span "Advanced Options" at bounding box center [531, 494] width 76 height 12
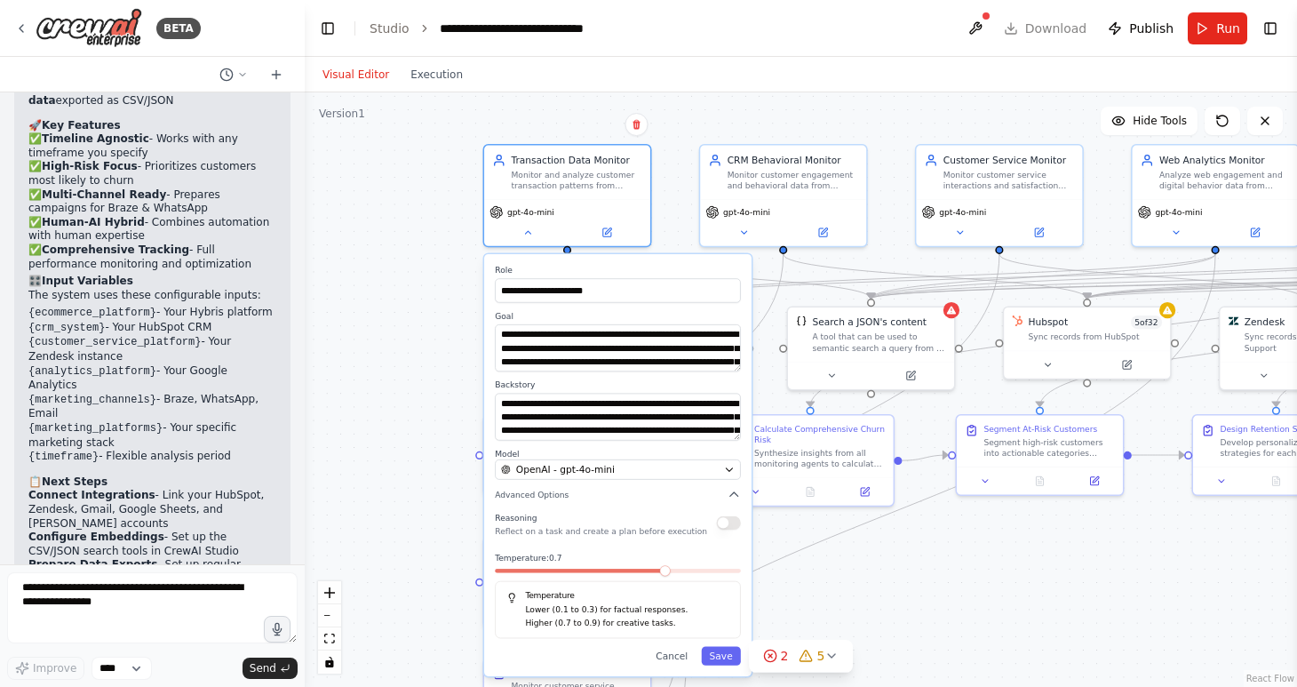
click at [559, 502] on div "**********" at bounding box center [617, 465] width 267 height 422
click at [561, 490] on span "Advanced Options" at bounding box center [532, 494] width 74 height 11
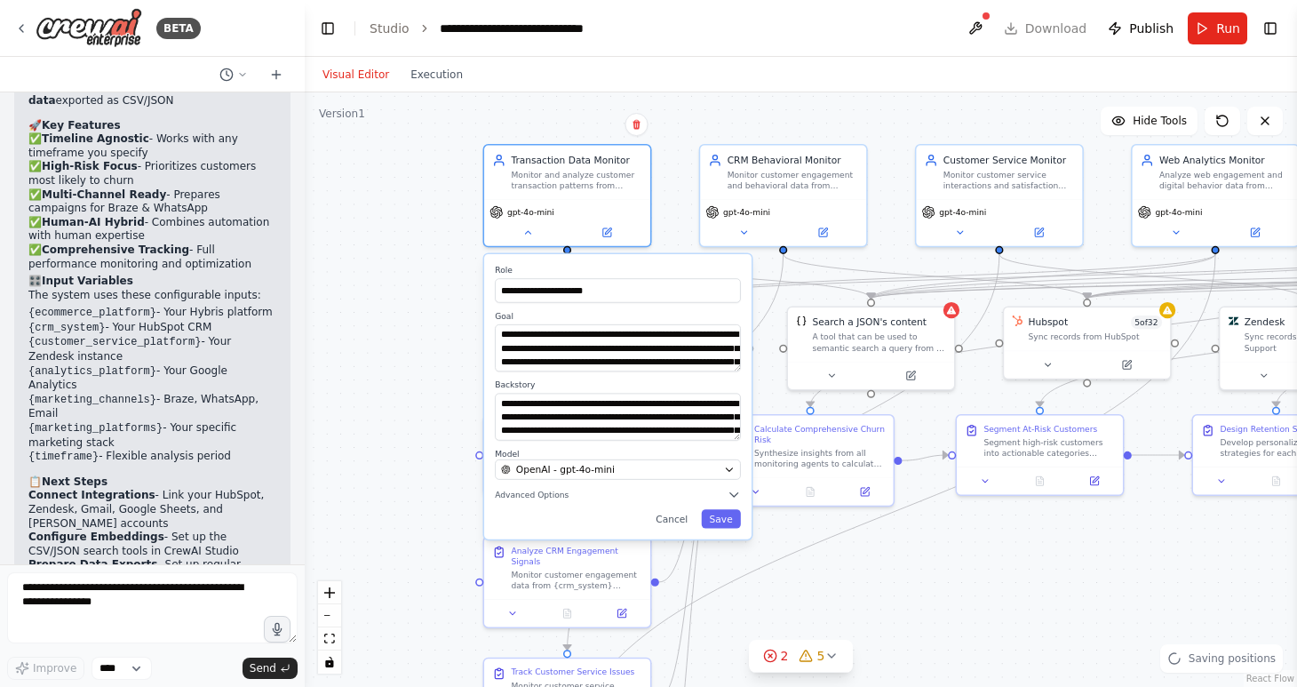
click at [449, 421] on div "**********" at bounding box center [801, 389] width 993 height 594
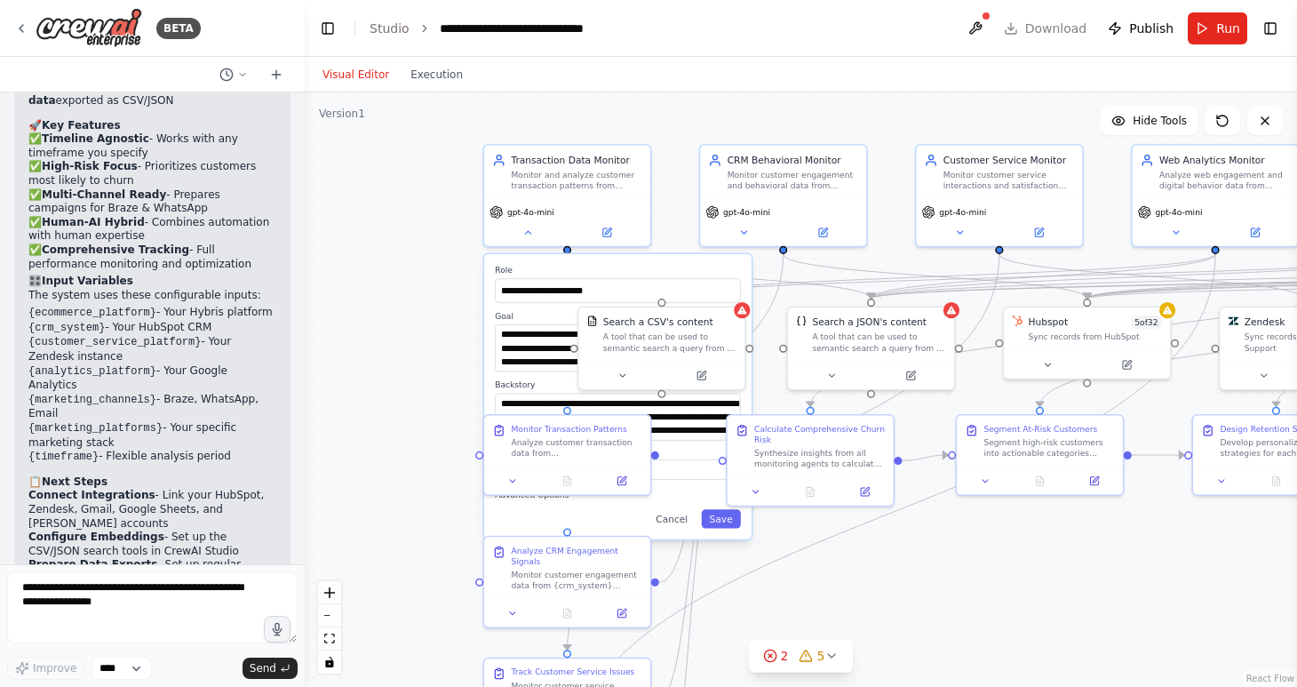
click at [423, 387] on div "**********" at bounding box center [801, 389] width 993 height 594
click at [676, 524] on button "Cancel" at bounding box center [672, 518] width 48 height 19
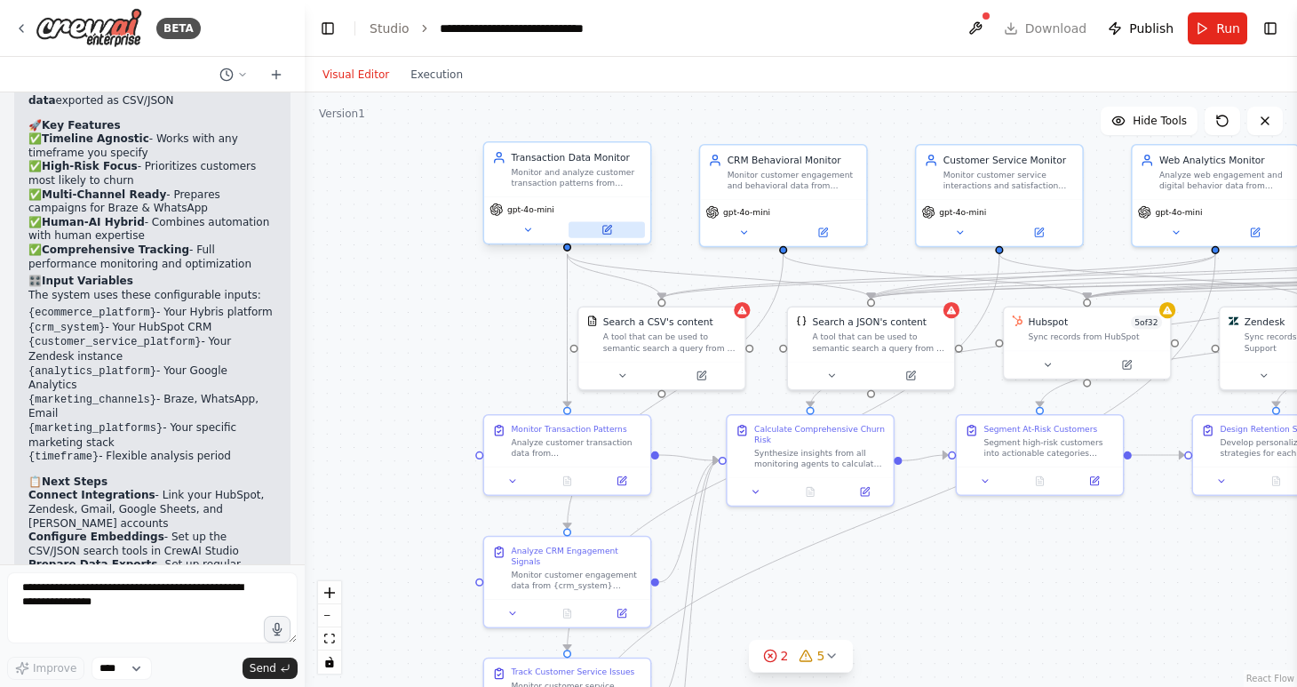
click at [608, 223] on button at bounding box center [607, 229] width 76 height 16
click at [607, 229] on icon at bounding box center [608, 229] width 6 height 6
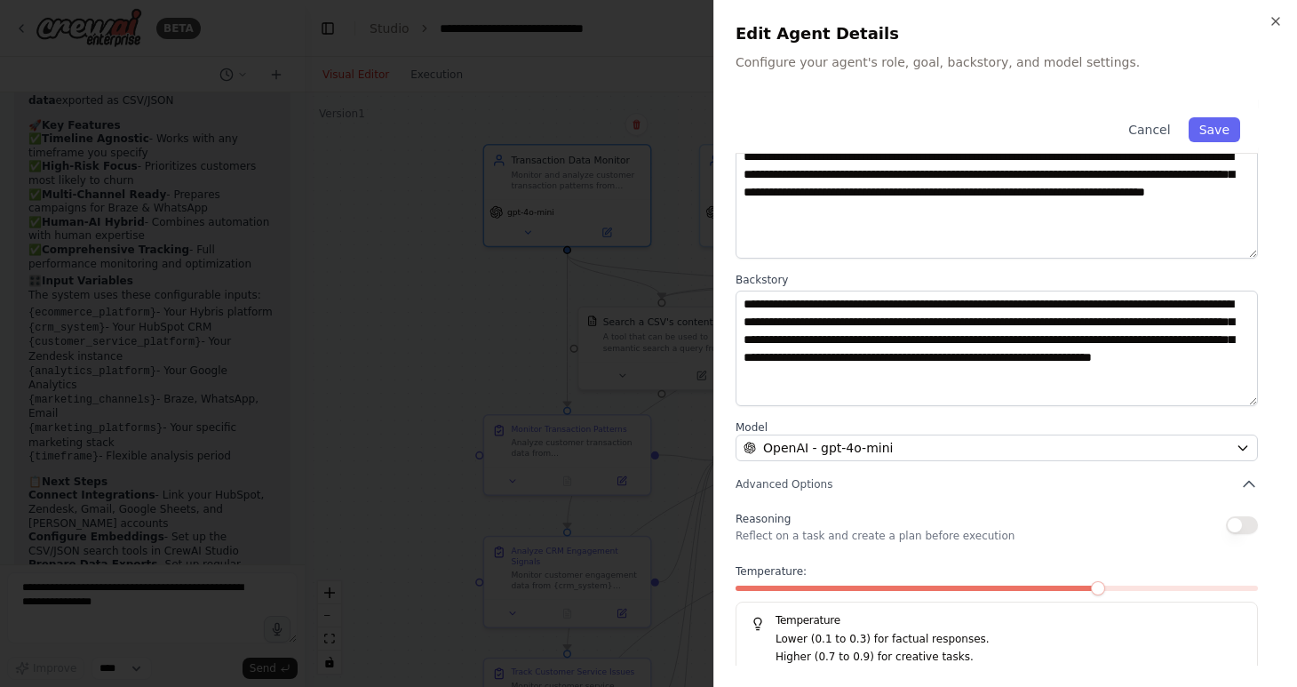
scroll to position [118, 0]
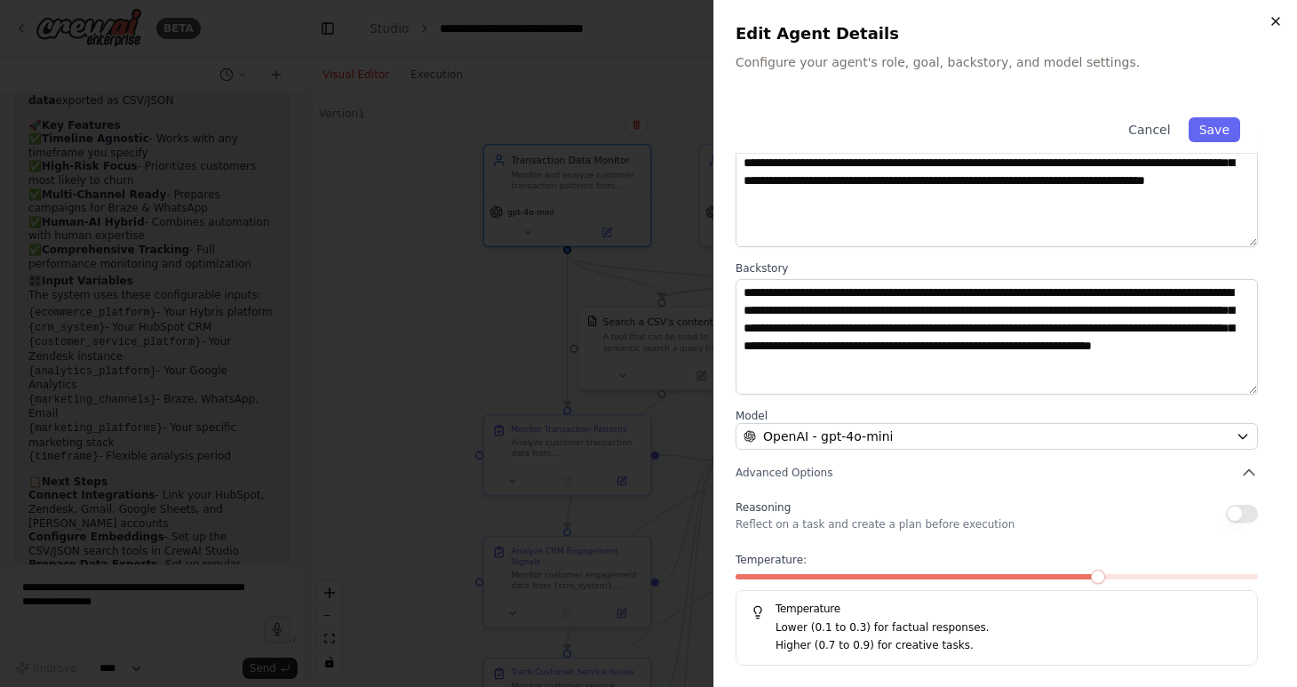
click at [1276, 15] on icon "button" at bounding box center [1276, 21] width 14 height 14
